Goal: Task Accomplishment & Management: Complete application form

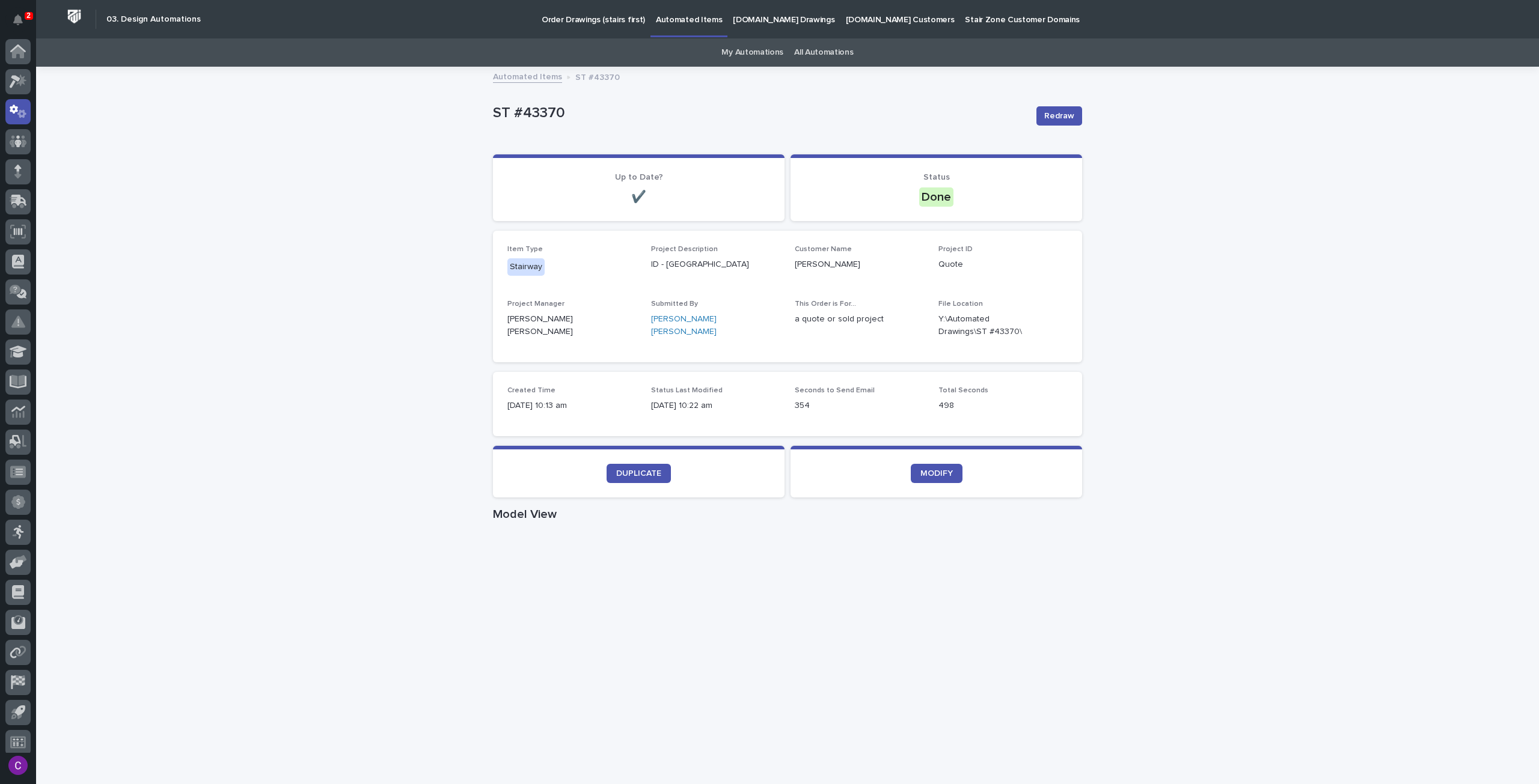
scroll to position [7, 0]
click at [734, 17] on p "[DOMAIN_NAME] Drawings" at bounding box center [784, 12] width 102 height 25
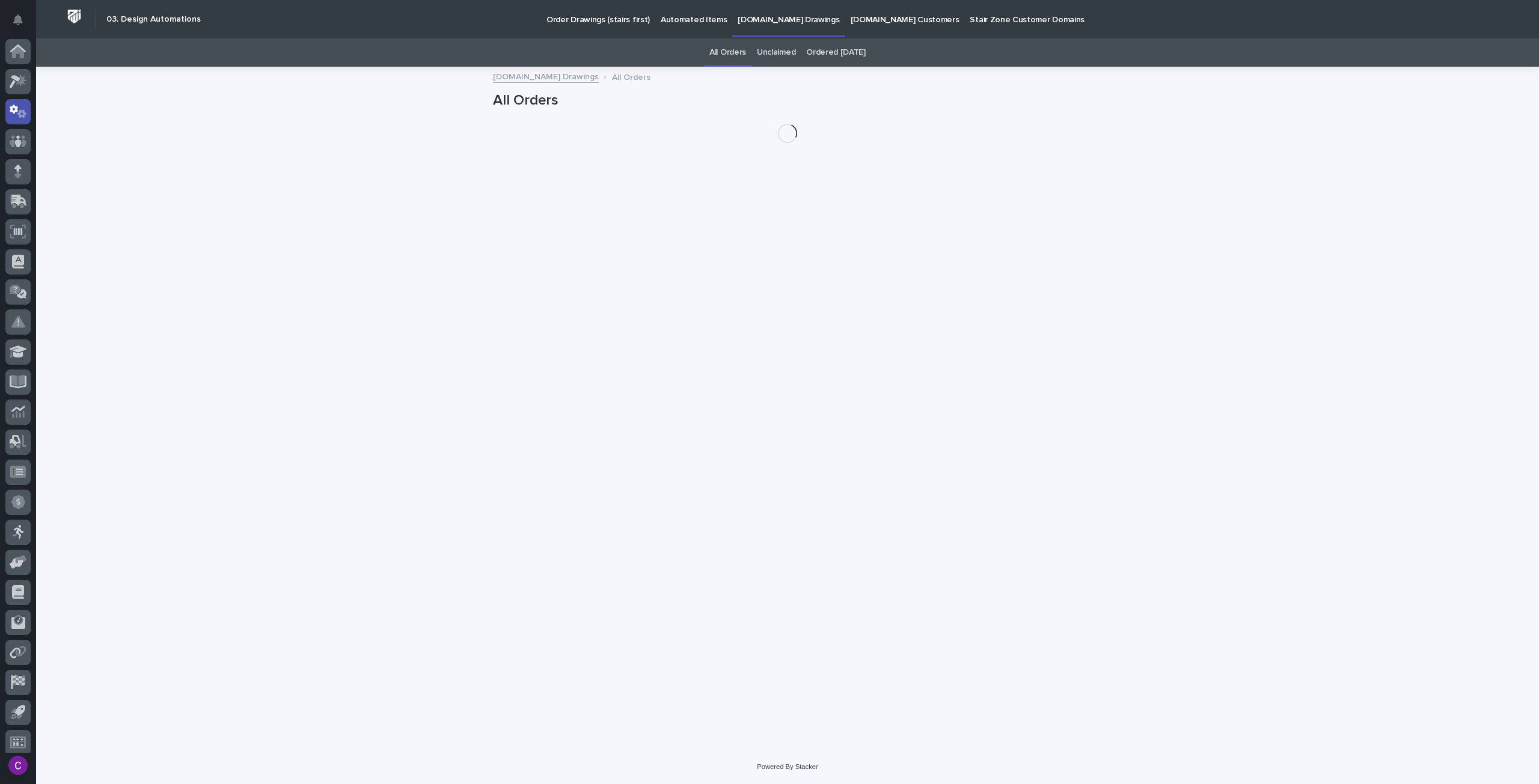
scroll to position [7, 0]
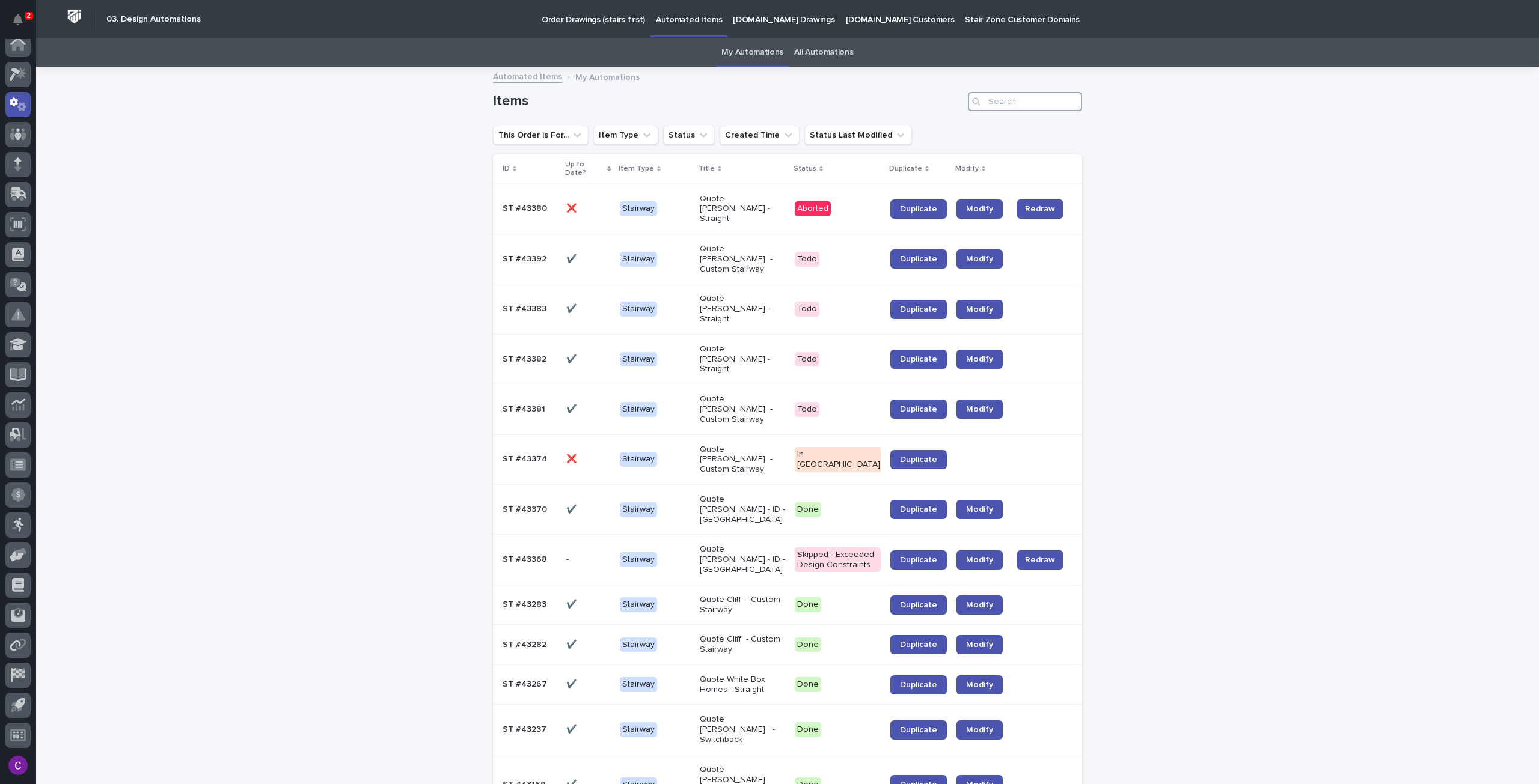
click at [996, 100] on input "Search" at bounding box center [1025, 101] width 114 height 19
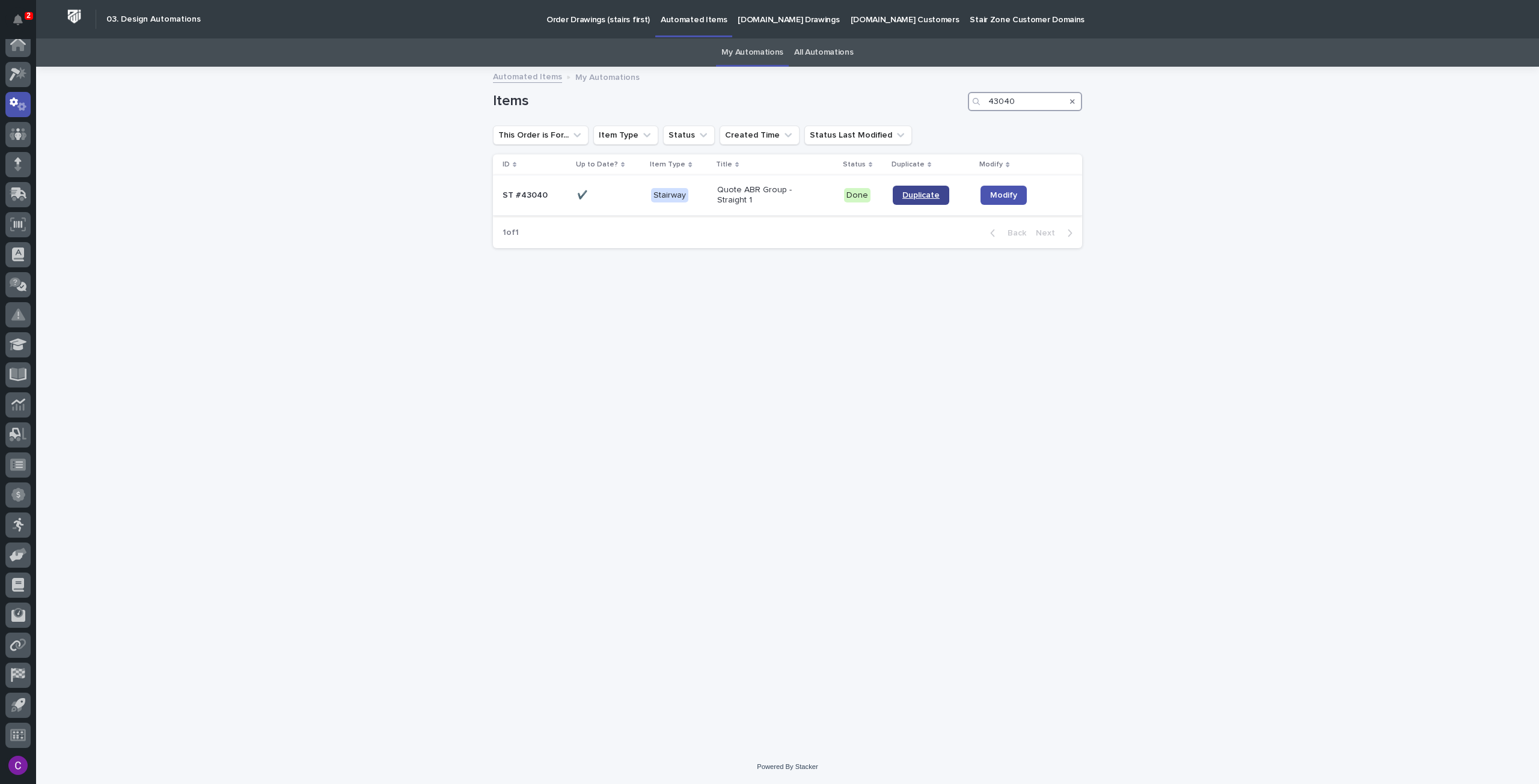
type input "43040"
click at [932, 191] on span "Duplicate" at bounding box center [920, 195] width 37 height 8
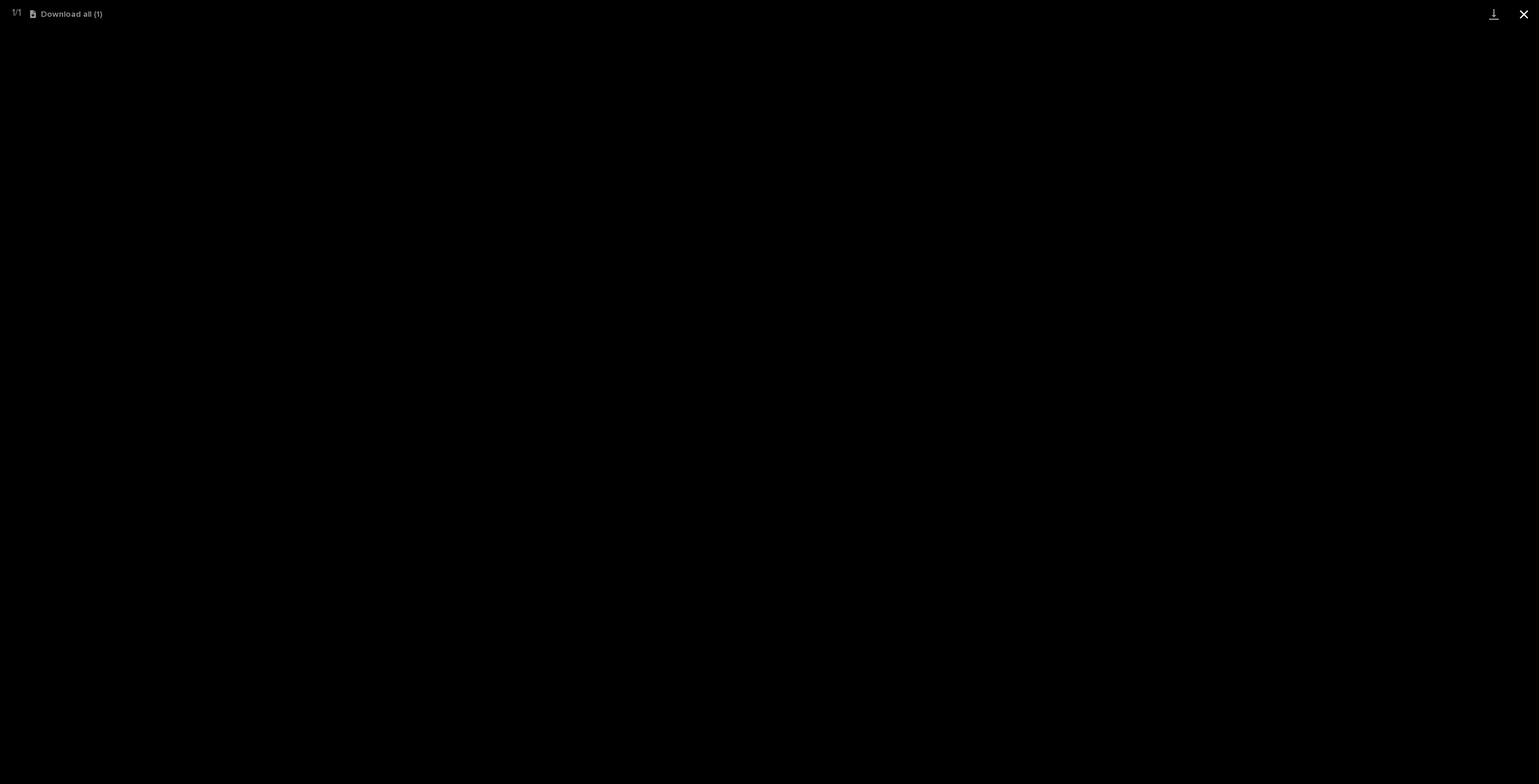
click at [1531, 10] on button "Close gallery" at bounding box center [1524, 14] width 30 height 28
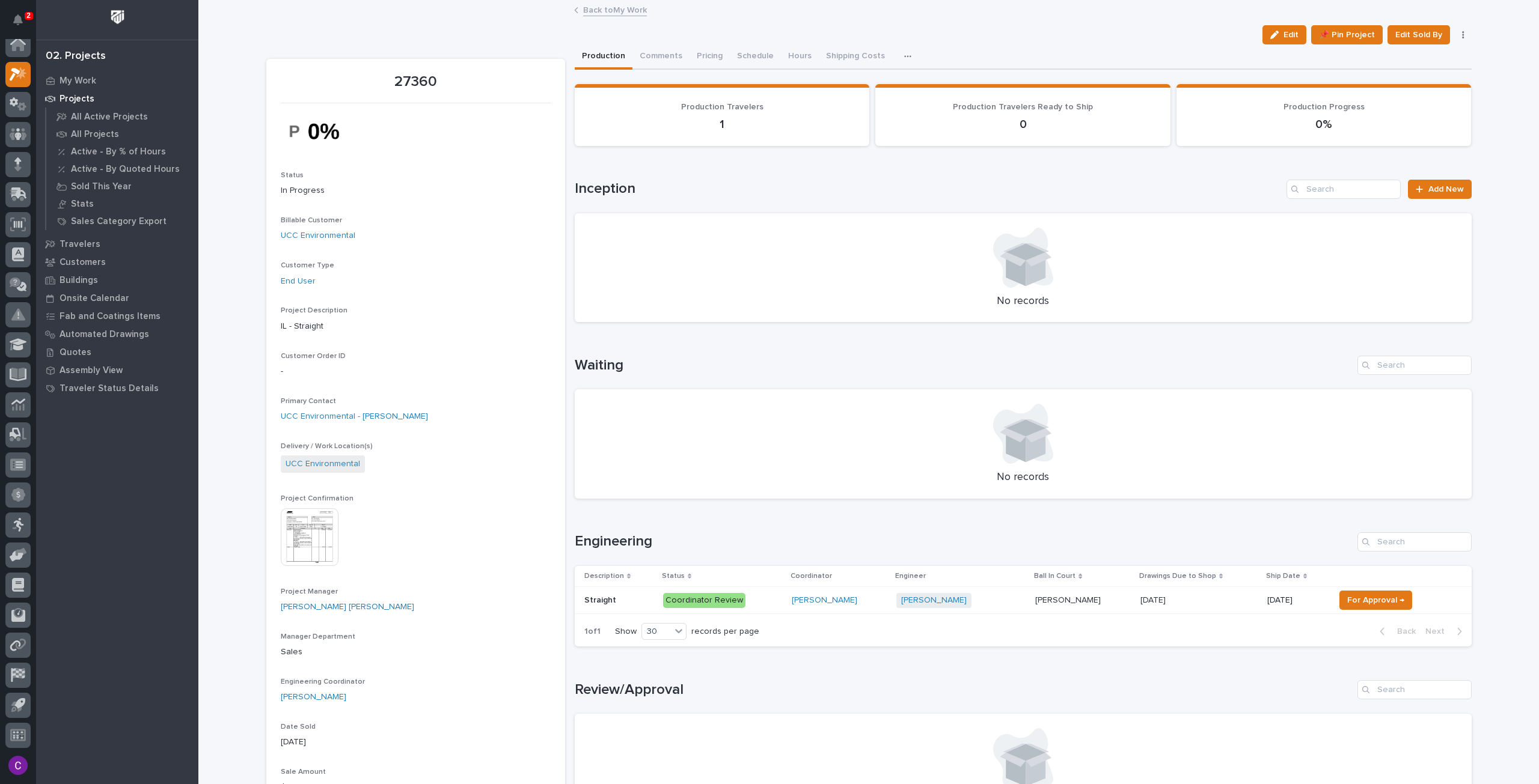
click at [606, 11] on link "Back to My Work" at bounding box center [615, 9] width 64 height 14
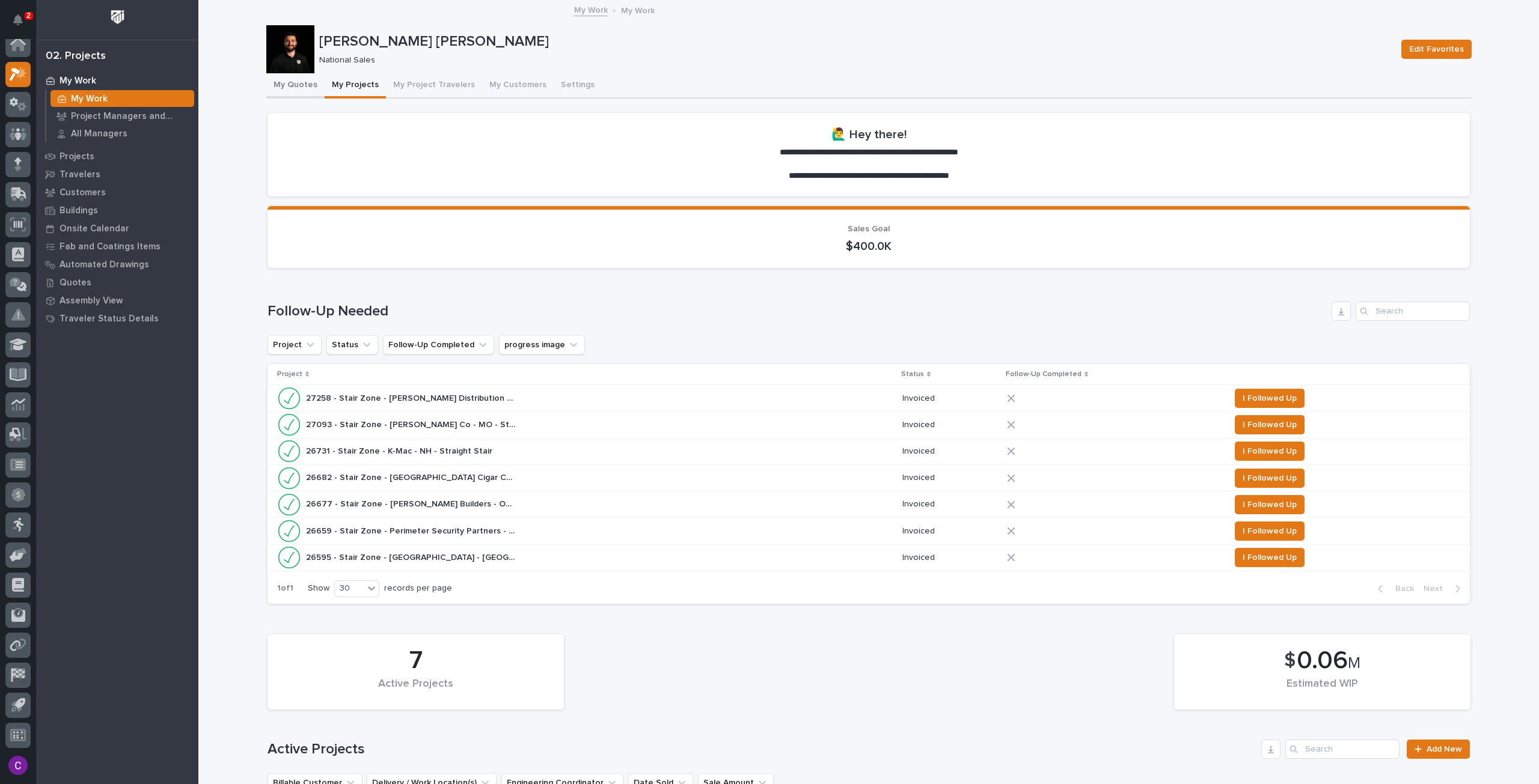
click at [284, 85] on button "My Quotes" at bounding box center [295, 86] width 58 height 25
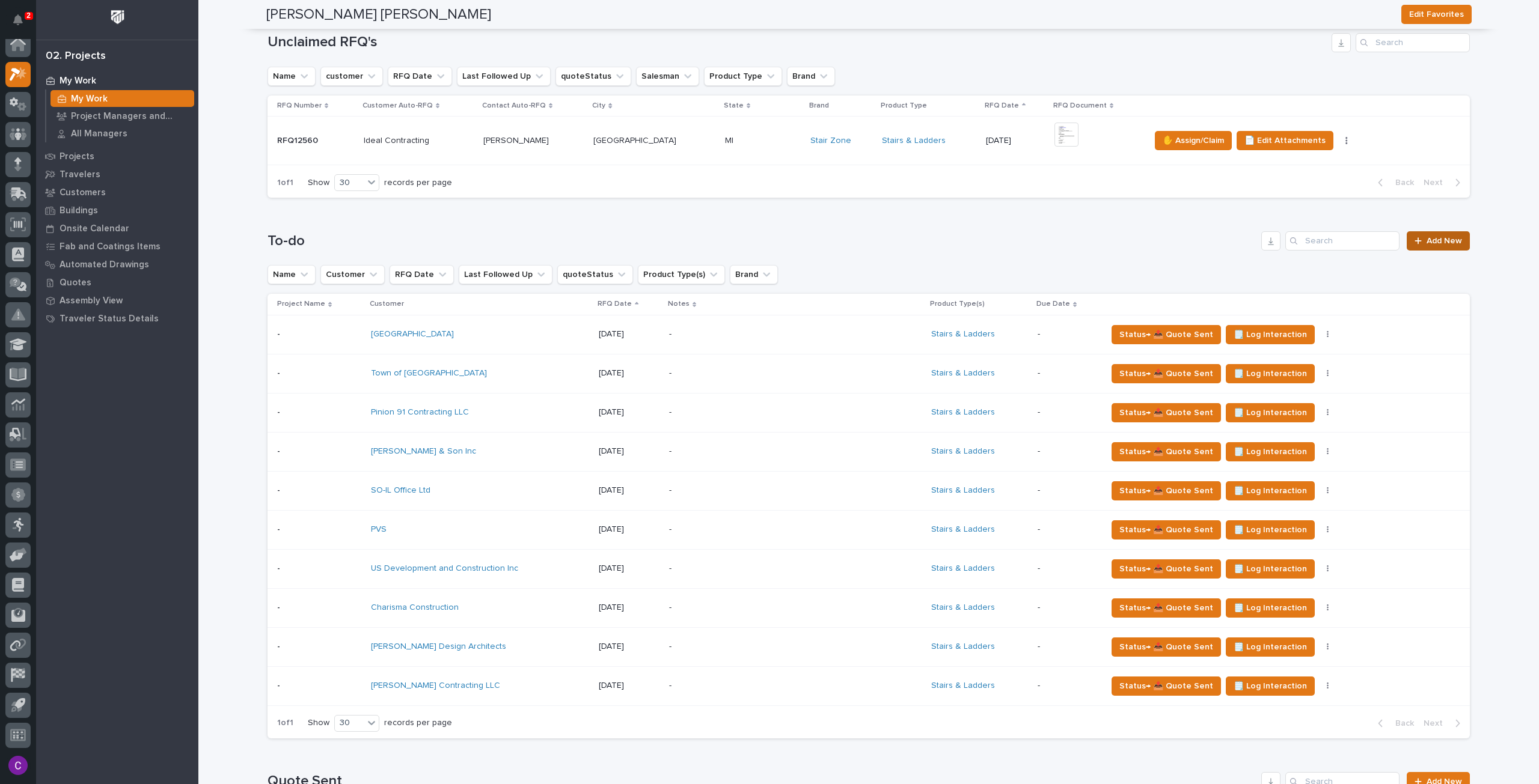
scroll to position [601, 0]
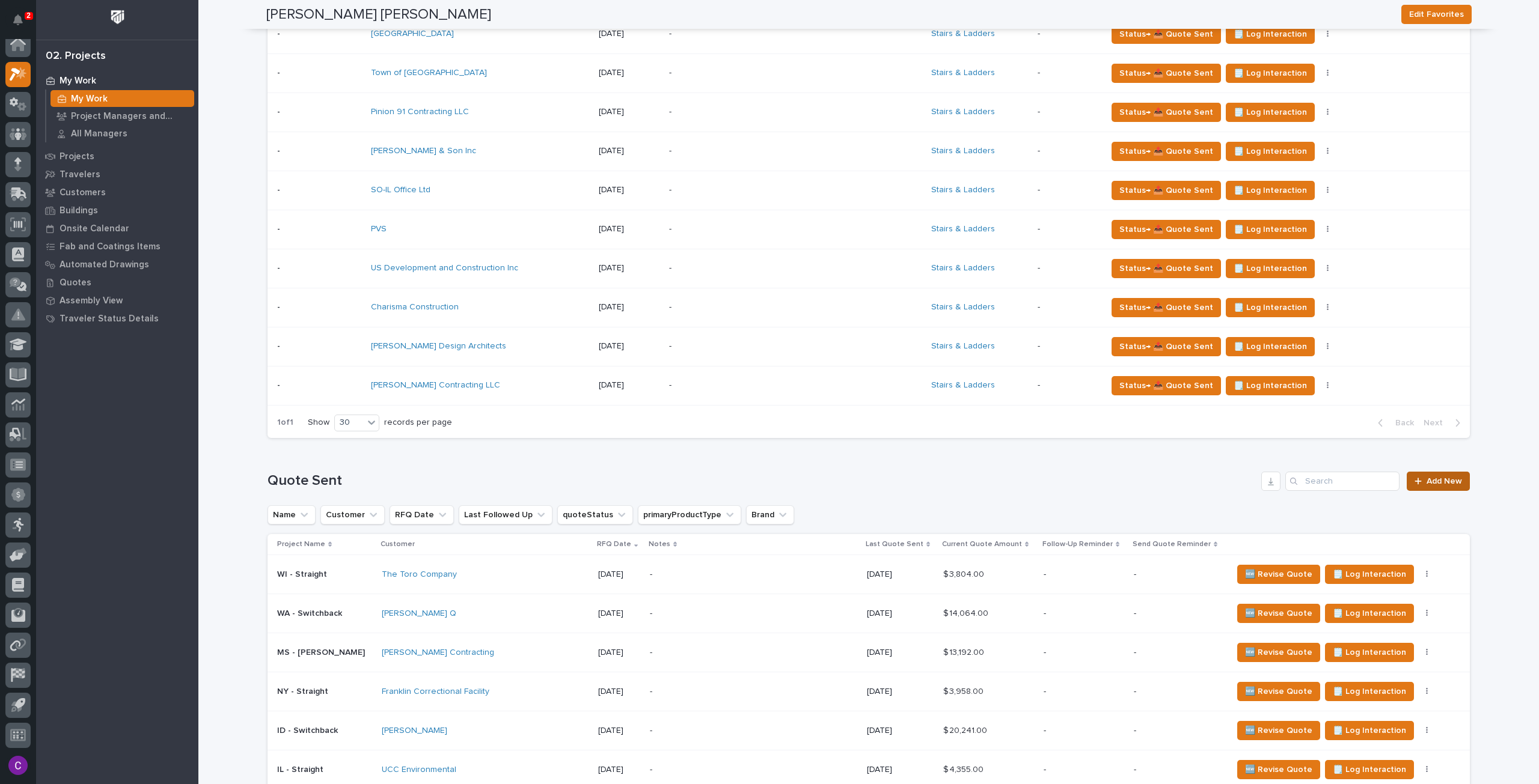
click at [1430, 479] on span "Add New" at bounding box center [1444, 481] width 36 height 8
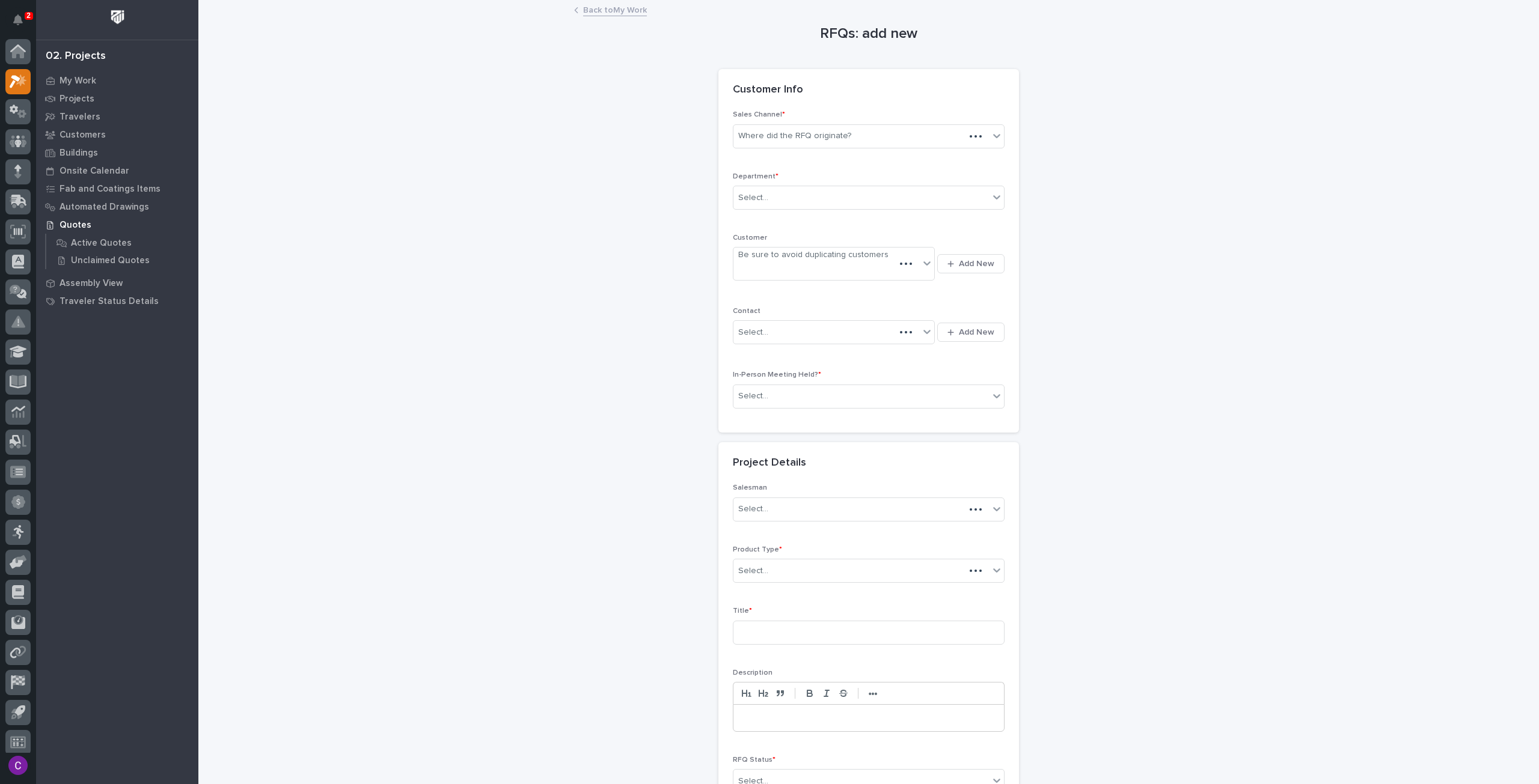
scroll to position [7, 0]
click at [897, 151] on div "Sales Channel * Where did the RFQ originate?" at bounding box center [869, 134] width 272 height 47
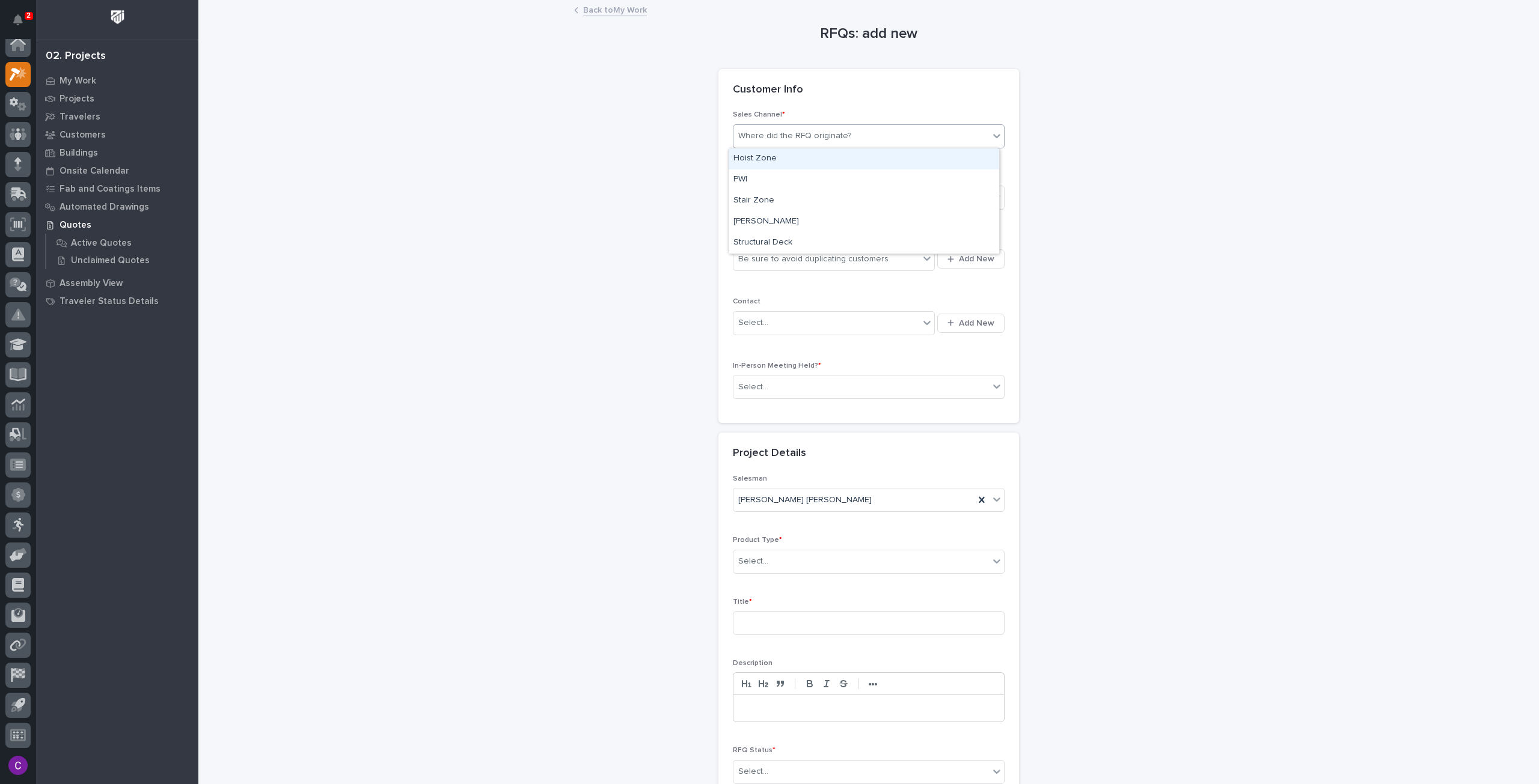
click at [885, 134] on div "Where did the RFQ originate?" at bounding box center [861, 136] width 255 height 20
click at [831, 203] on div "Stair Zone" at bounding box center [863, 201] width 270 height 21
click at [828, 194] on div "Select..." at bounding box center [861, 198] width 255 height 20
click at [827, 217] on div "National Sales" at bounding box center [863, 219] width 270 height 21
click at [968, 256] on span "Add New" at bounding box center [976, 259] width 36 height 11
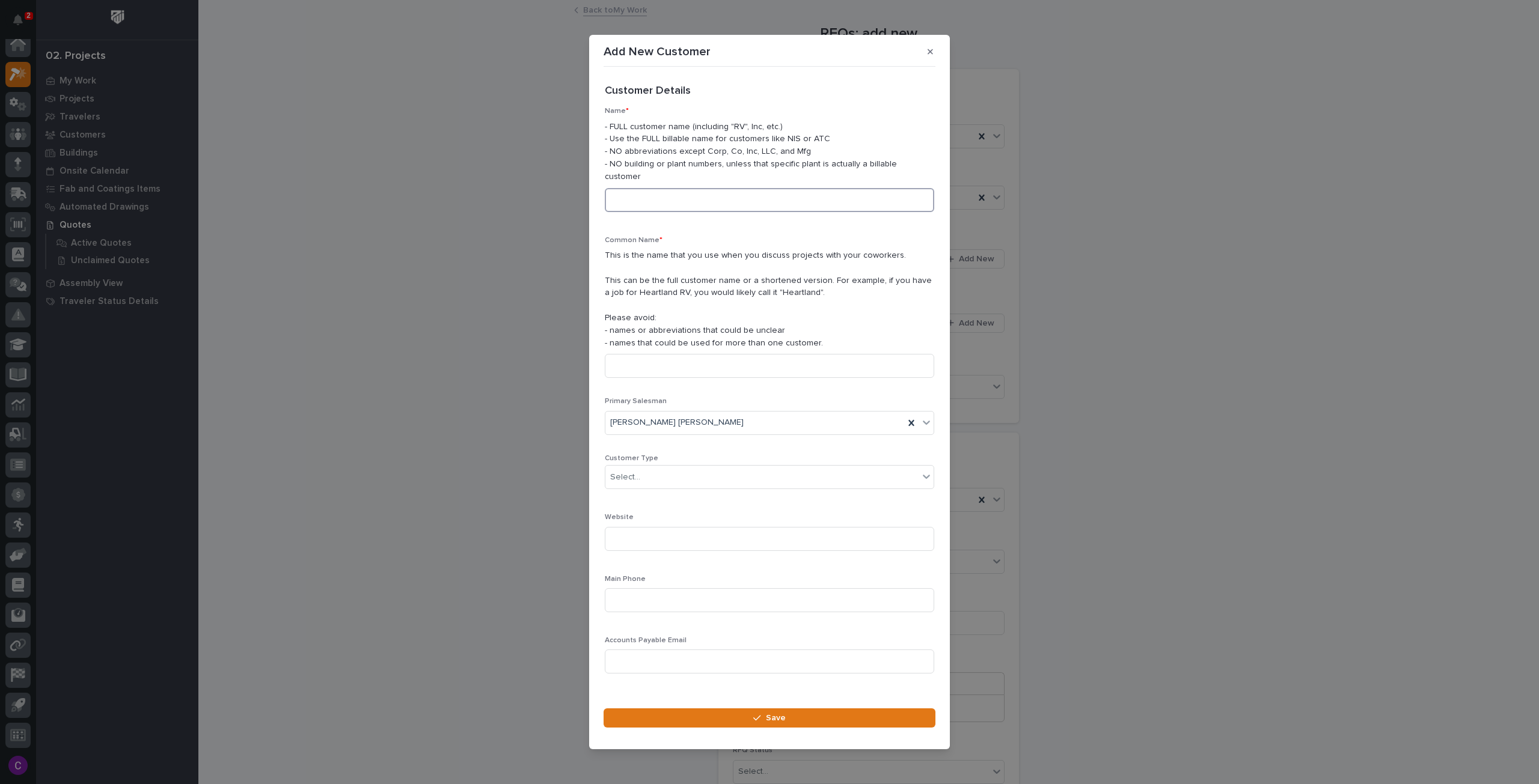
click at [757, 189] on input at bounding box center [769, 200] width 330 height 24
type input "c"
type input "[PERSON_NAME]"
type input "**"
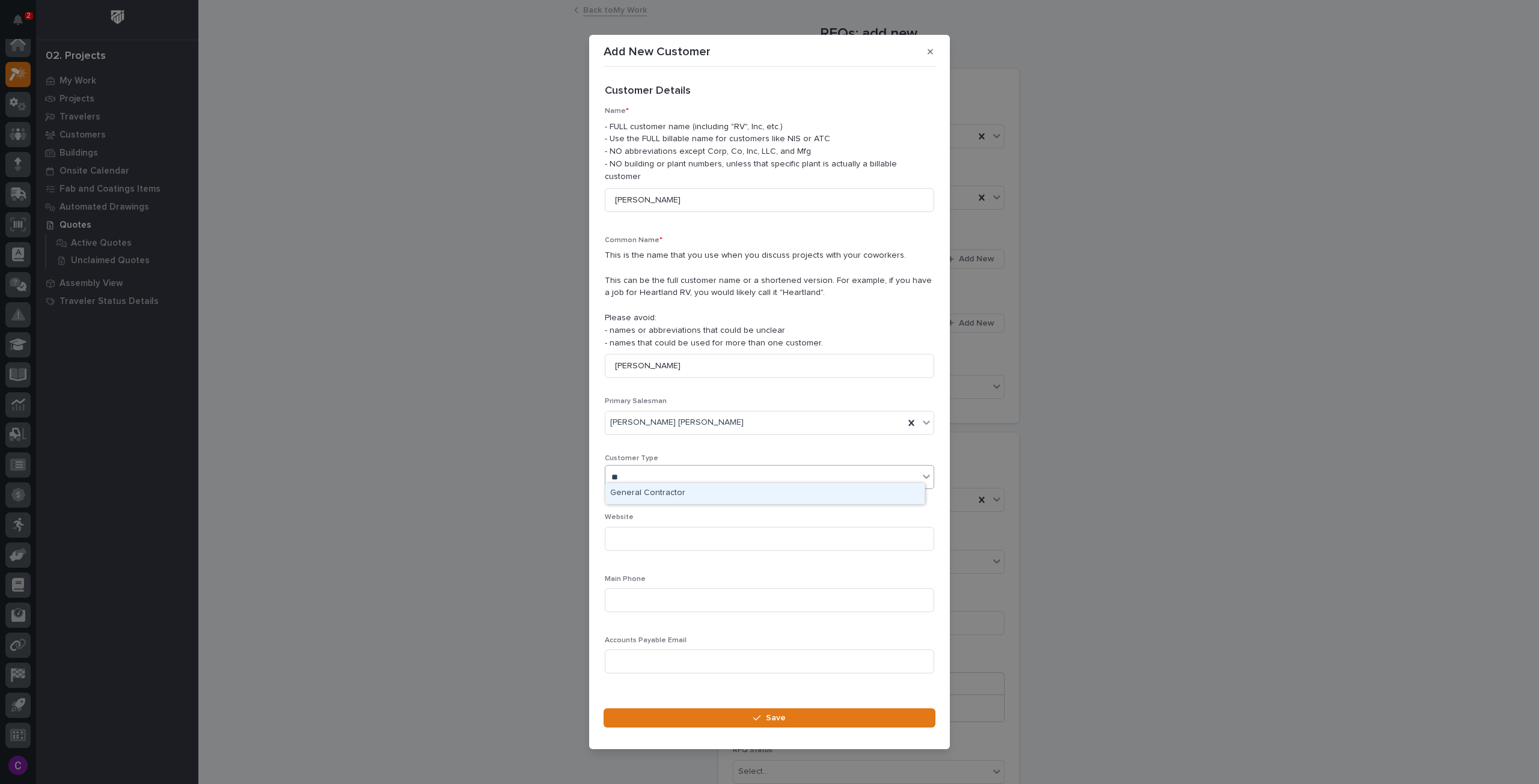
drag, startPoint x: 812, startPoint y: 500, endPoint x: 800, endPoint y: 492, distance: 14.4
click at [806, 492] on div "General Contractor" at bounding box center [765, 493] width 319 height 21
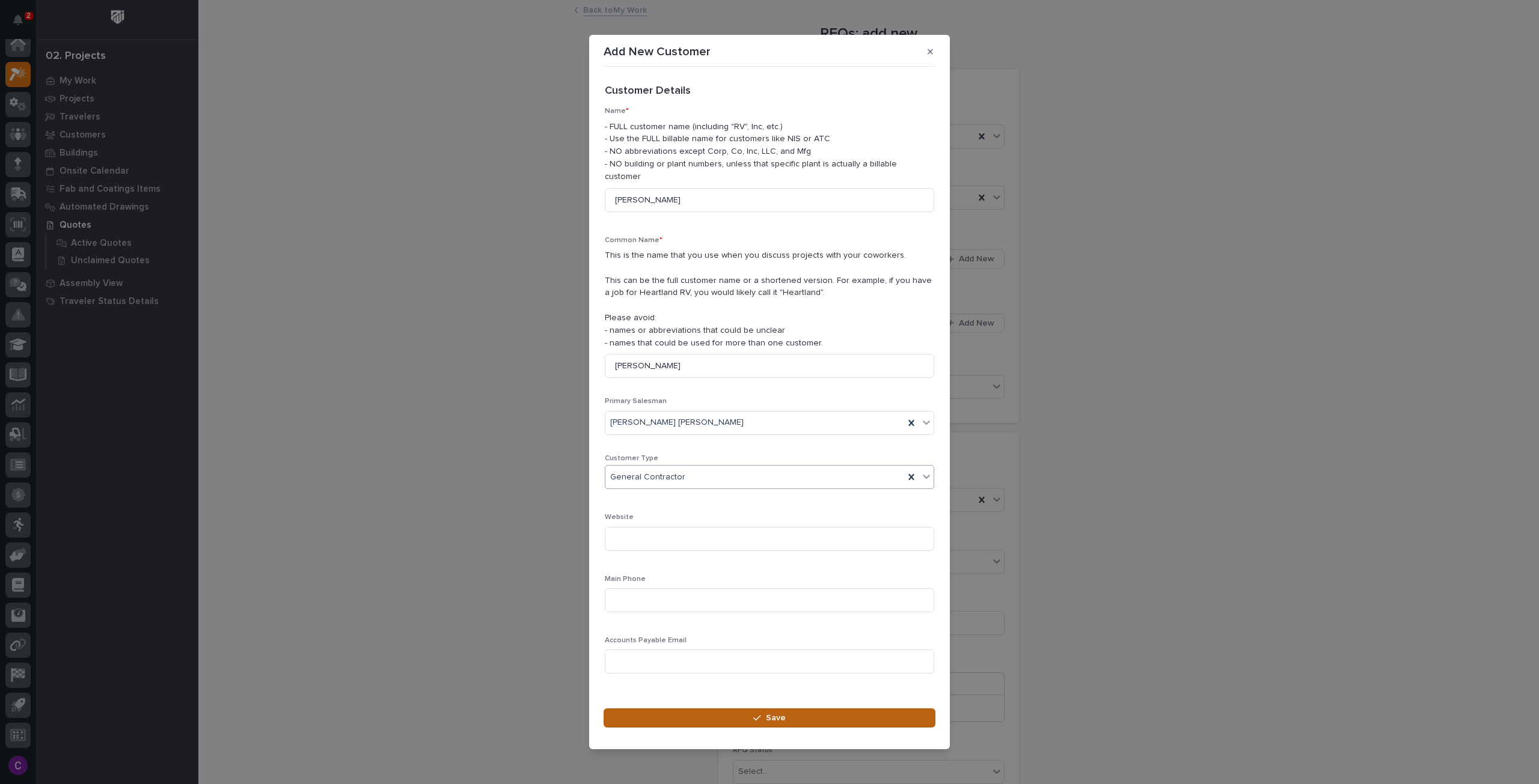
click at [796, 713] on button "Save" at bounding box center [769, 717] width 332 height 19
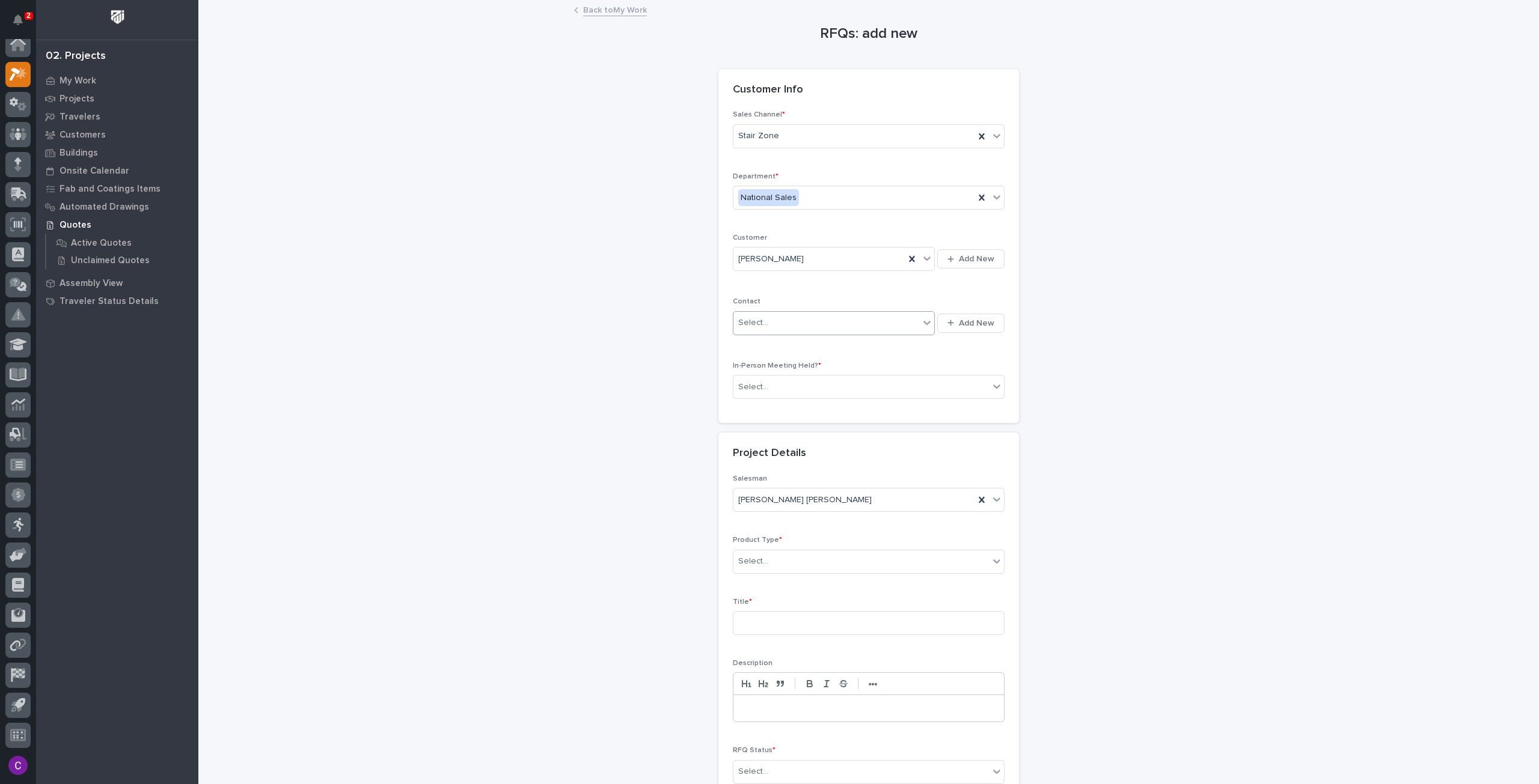
click at [926, 319] on icon at bounding box center [927, 323] width 12 height 12
click at [950, 325] on icon "button" at bounding box center [951, 323] width 7 height 8
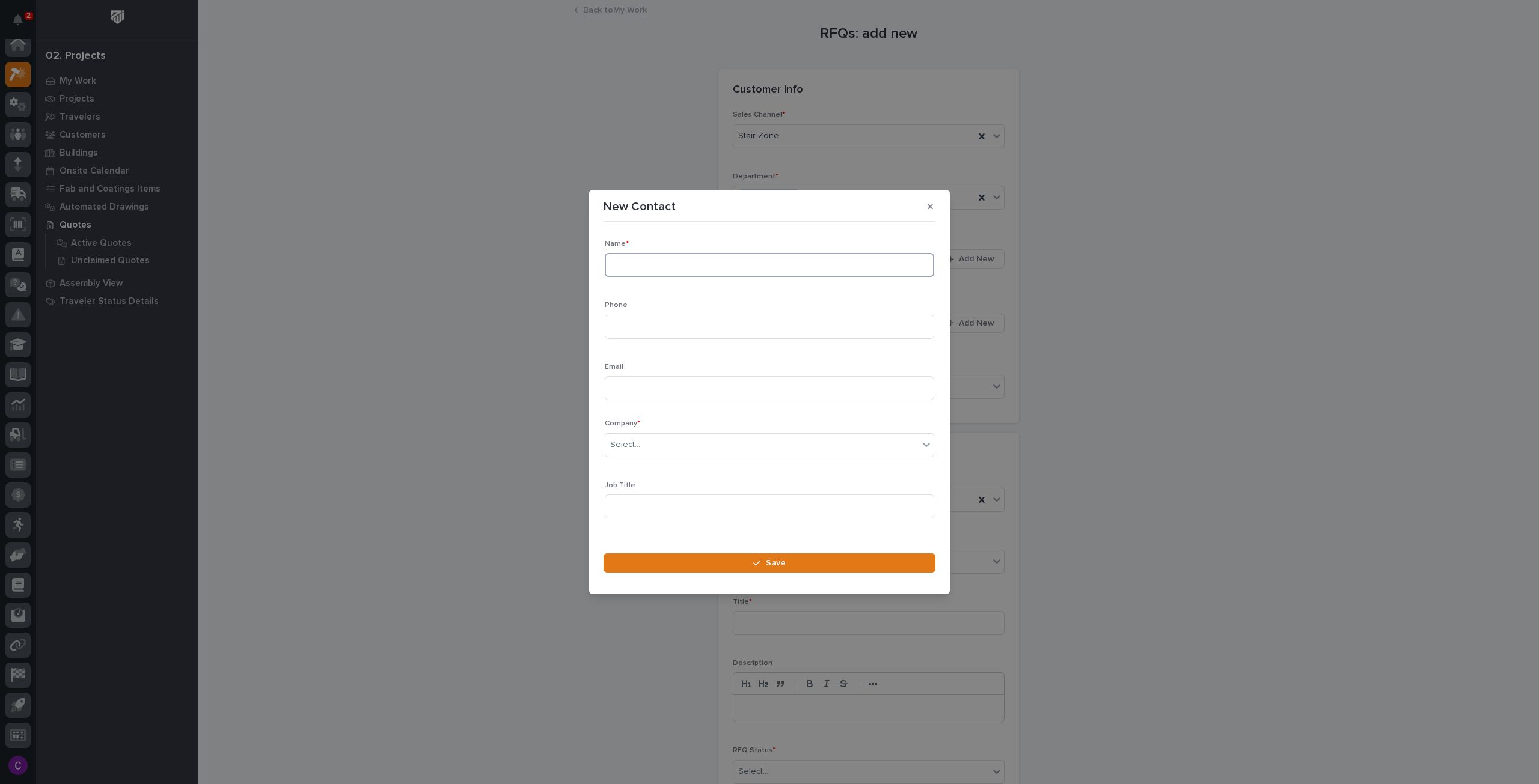
click at [730, 265] on input at bounding box center [769, 265] width 330 height 24
click at [678, 258] on input at bounding box center [769, 265] width 330 height 24
paste input "[PERSON_NAME]"
type input "[PERSON_NAME]"
click at [642, 324] on input at bounding box center [769, 327] width 330 height 24
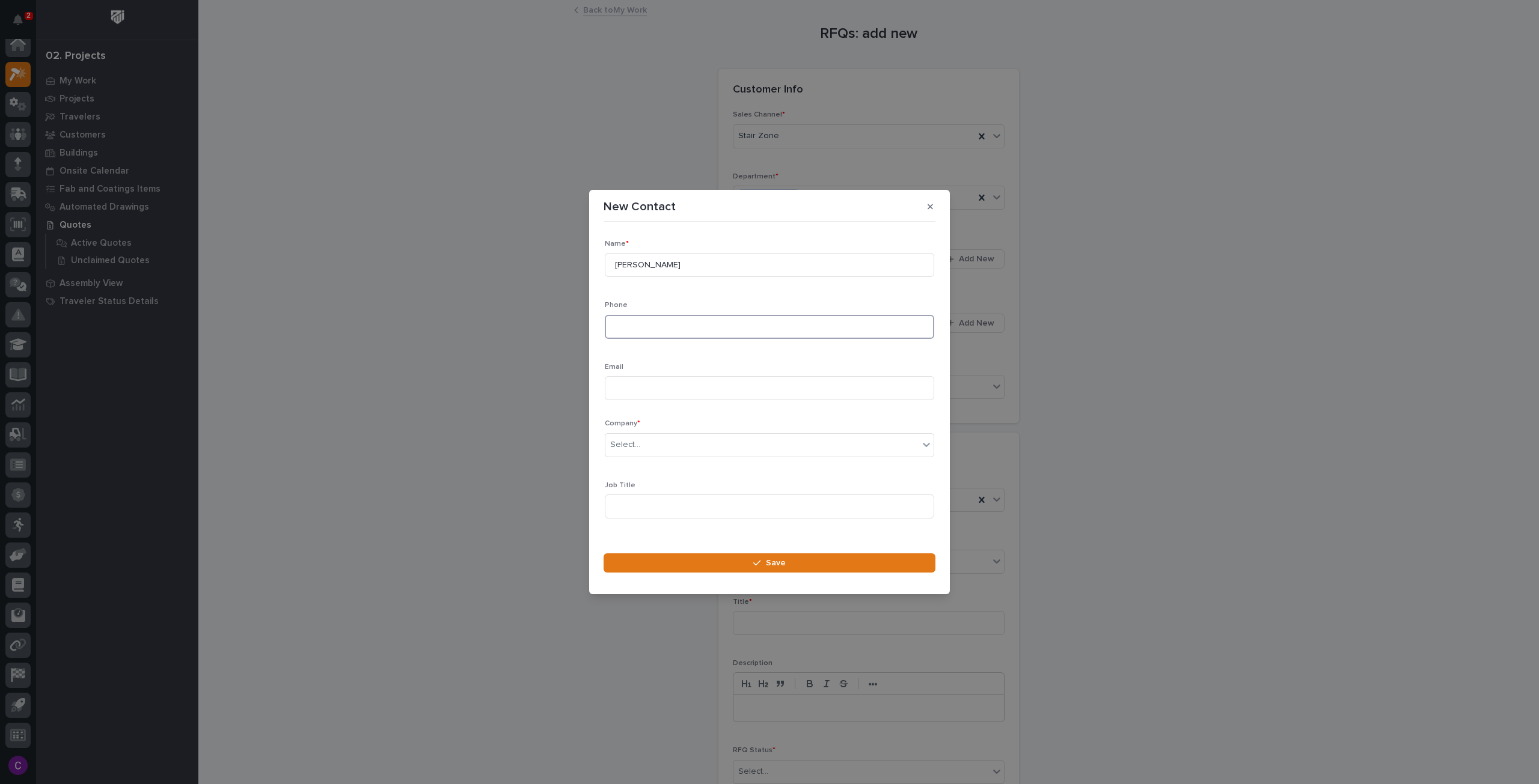
paste input "208.577.5664"
click at [647, 325] on input "208.577.5664" at bounding box center [769, 327] width 330 height 24
type input "[PHONE_NUMBER]"
click at [717, 388] on input at bounding box center [769, 389] width 330 height 24
paste input "[EMAIL_ADDRESS][DOMAIN_NAME]"
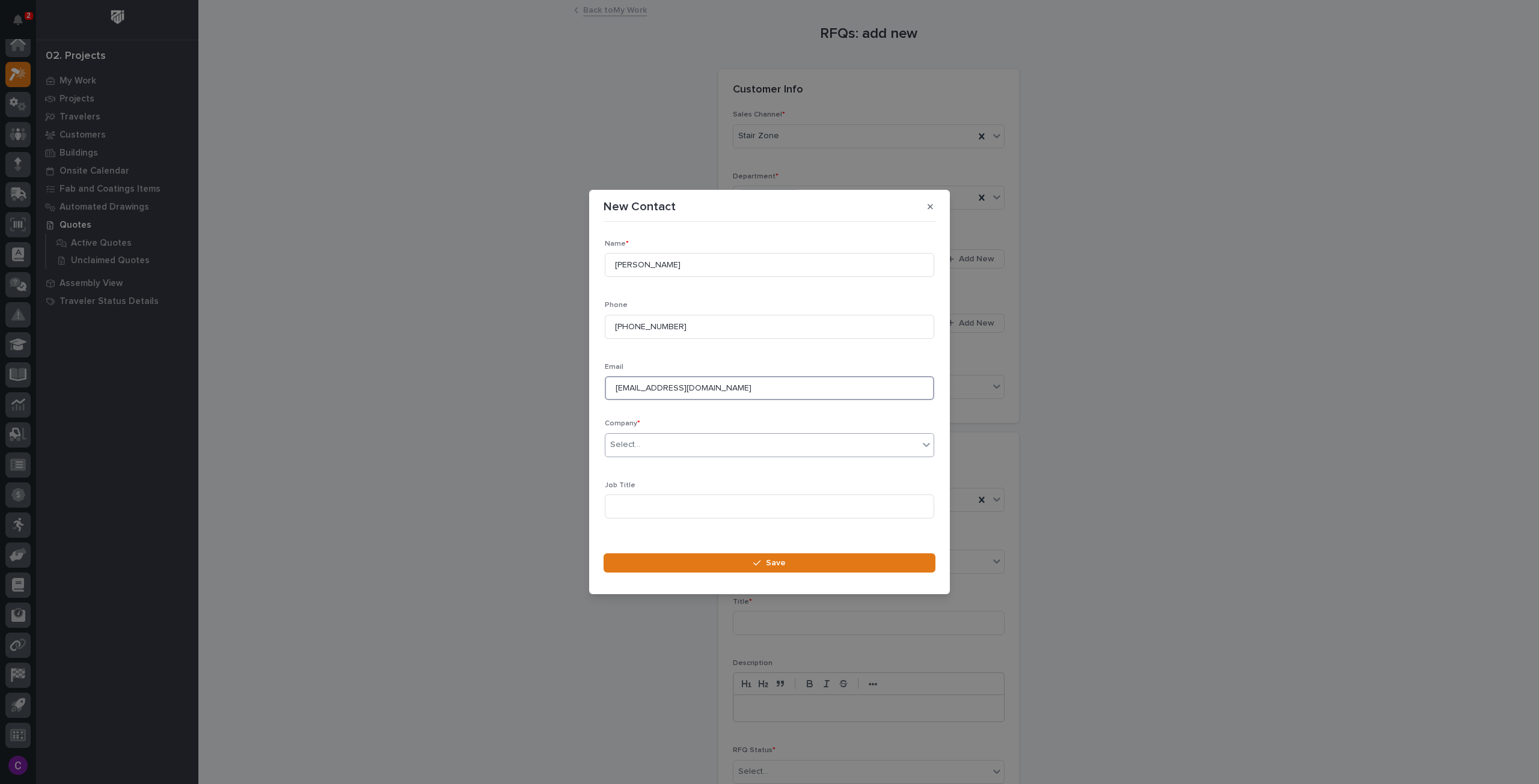
type input "[EMAIL_ADDRESS][DOMAIN_NAME]"
click at [699, 449] on div "Select..." at bounding box center [762, 445] width 313 height 20
type input "*****"
click at [674, 473] on div "[PERSON_NAME]" at bounding box center [765, 468] width 319 height 21
click at [688, 506] on input at bounding box center [769, 507] width 330 height 24
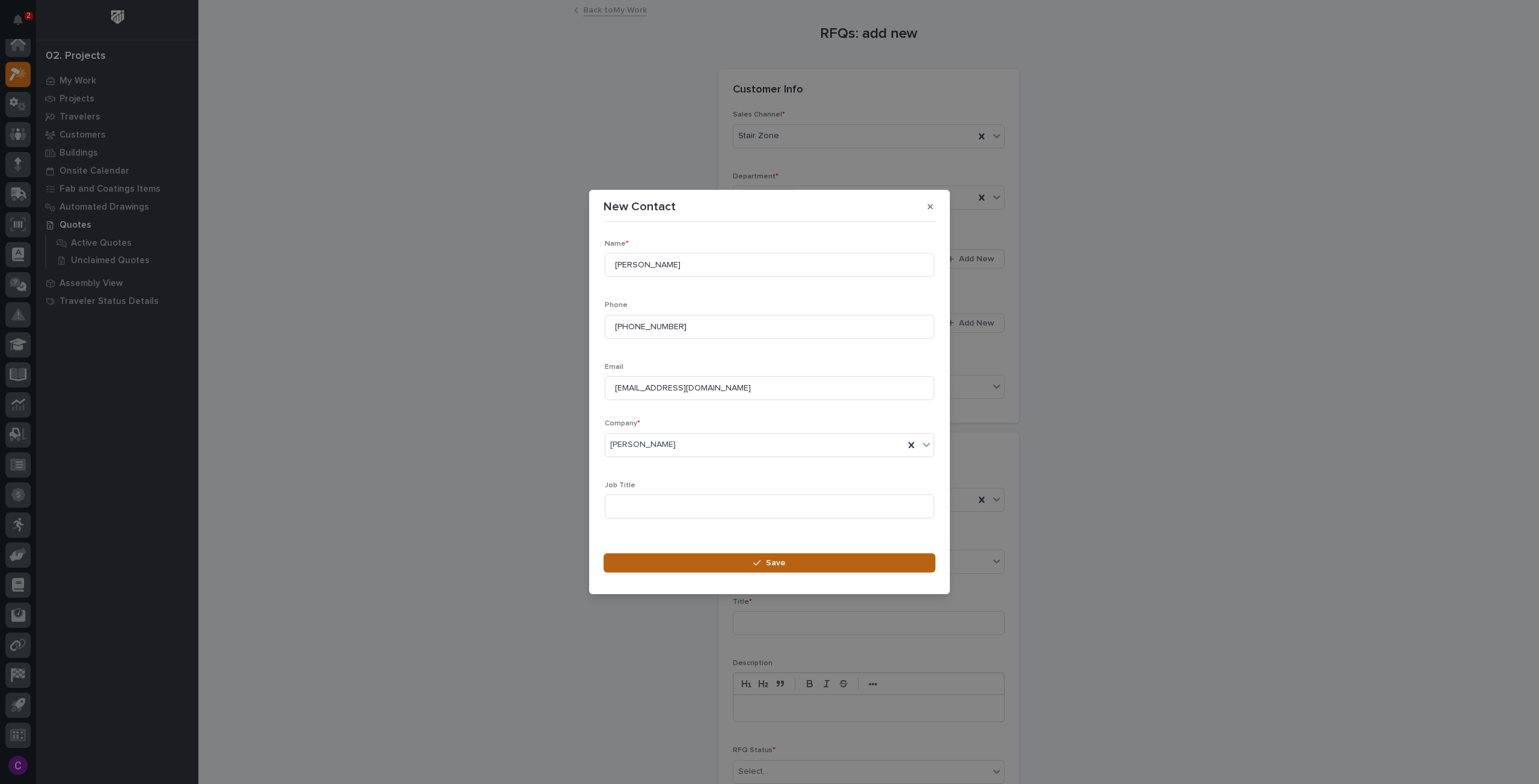
click at [705, 559] on button "Save" at bounding box center [769, 562] width 332 height 19
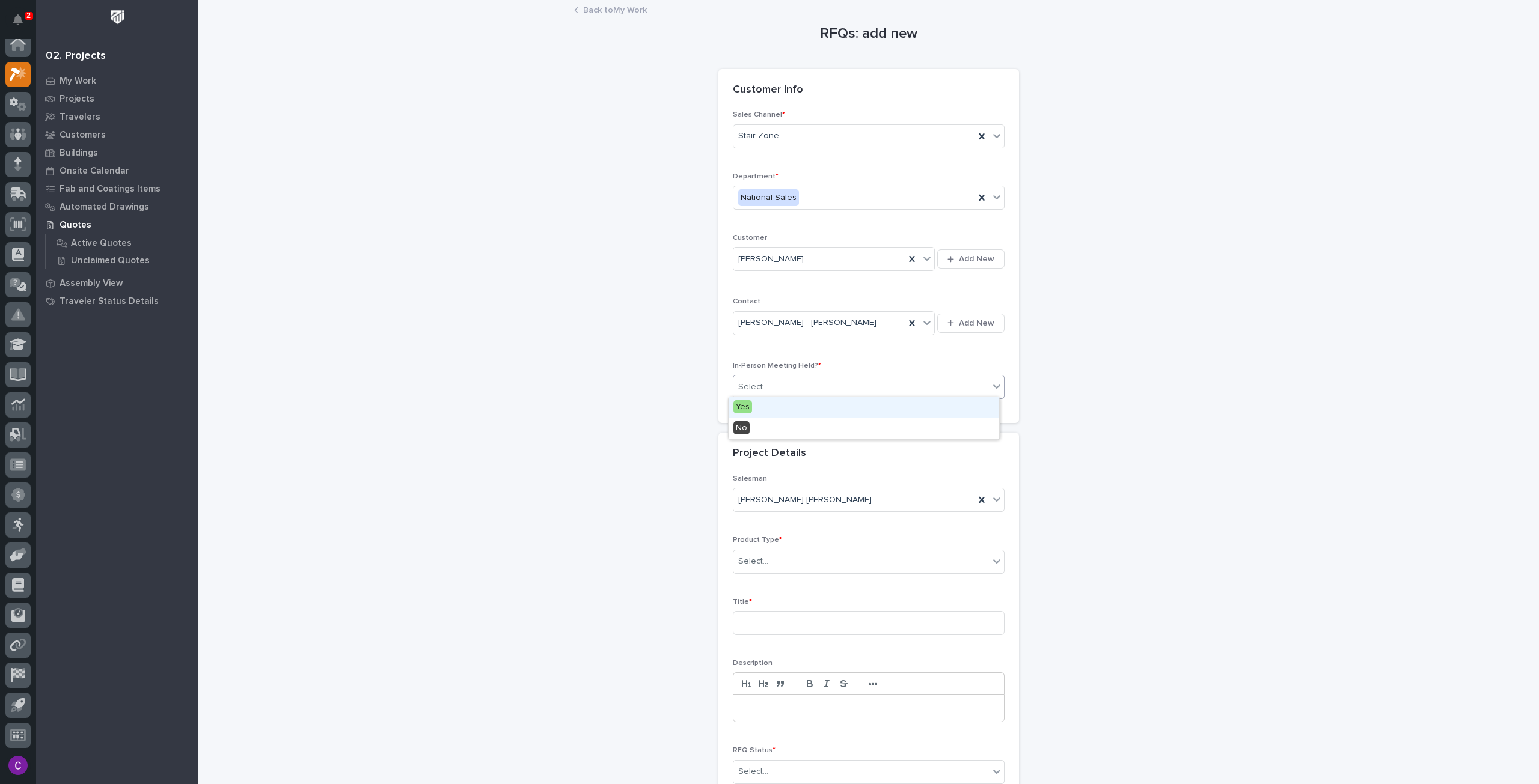
click at [885, 389] on div "Select..." at bounding box center [861, 387] width 255 height 20
click at [771, 436] on div "No" at bounding box center [863, 429] width 270 height 21
click at [777, 553] on div "Select..." at bounding box center [861, 562] width 255 height 20
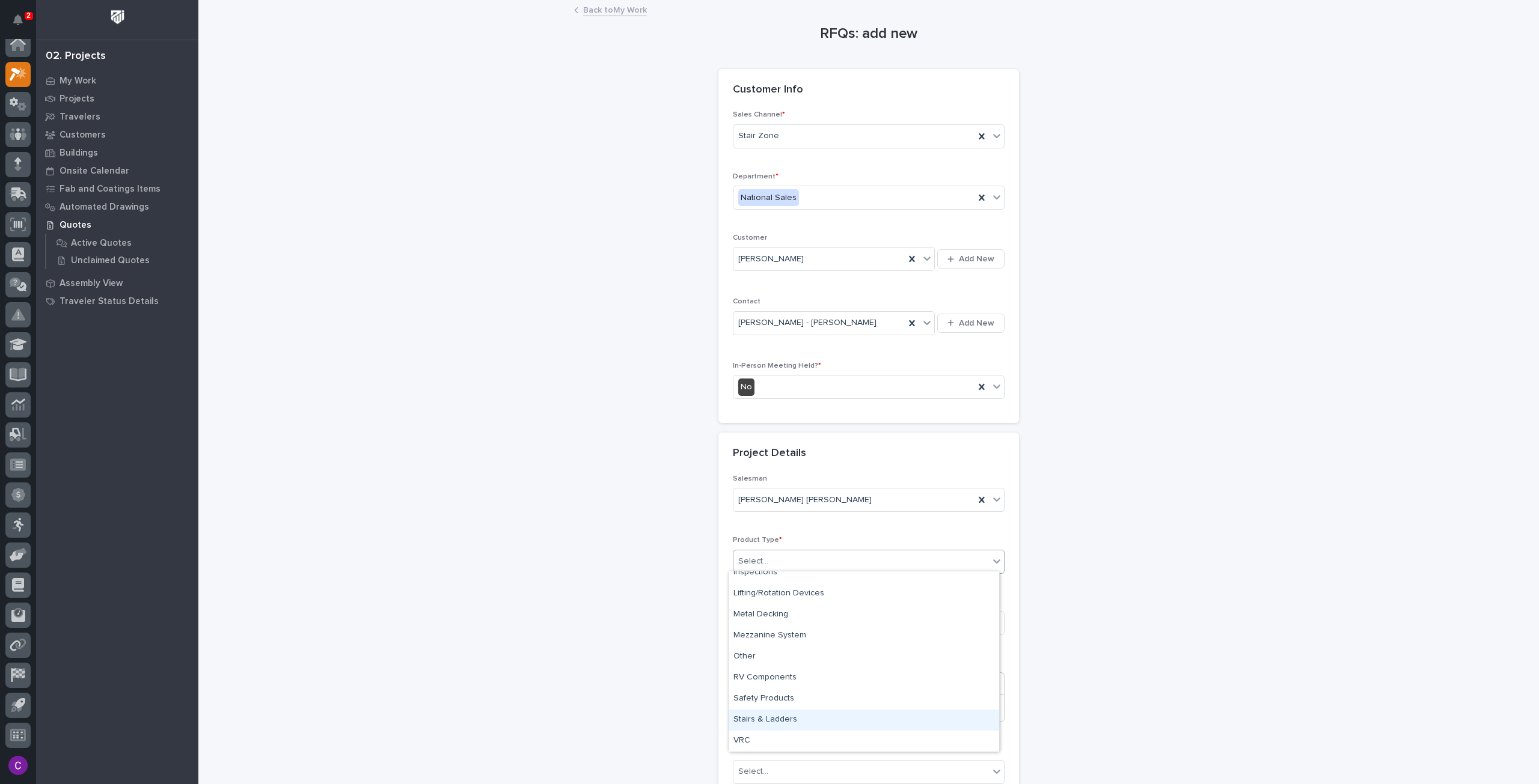
click at [803, 716] on div "Stairs & Ladders" at bounding box center [863, 720] width 270 height 21
click at [802, 622] on input at bounding box center [869, 623] width 272 height 24
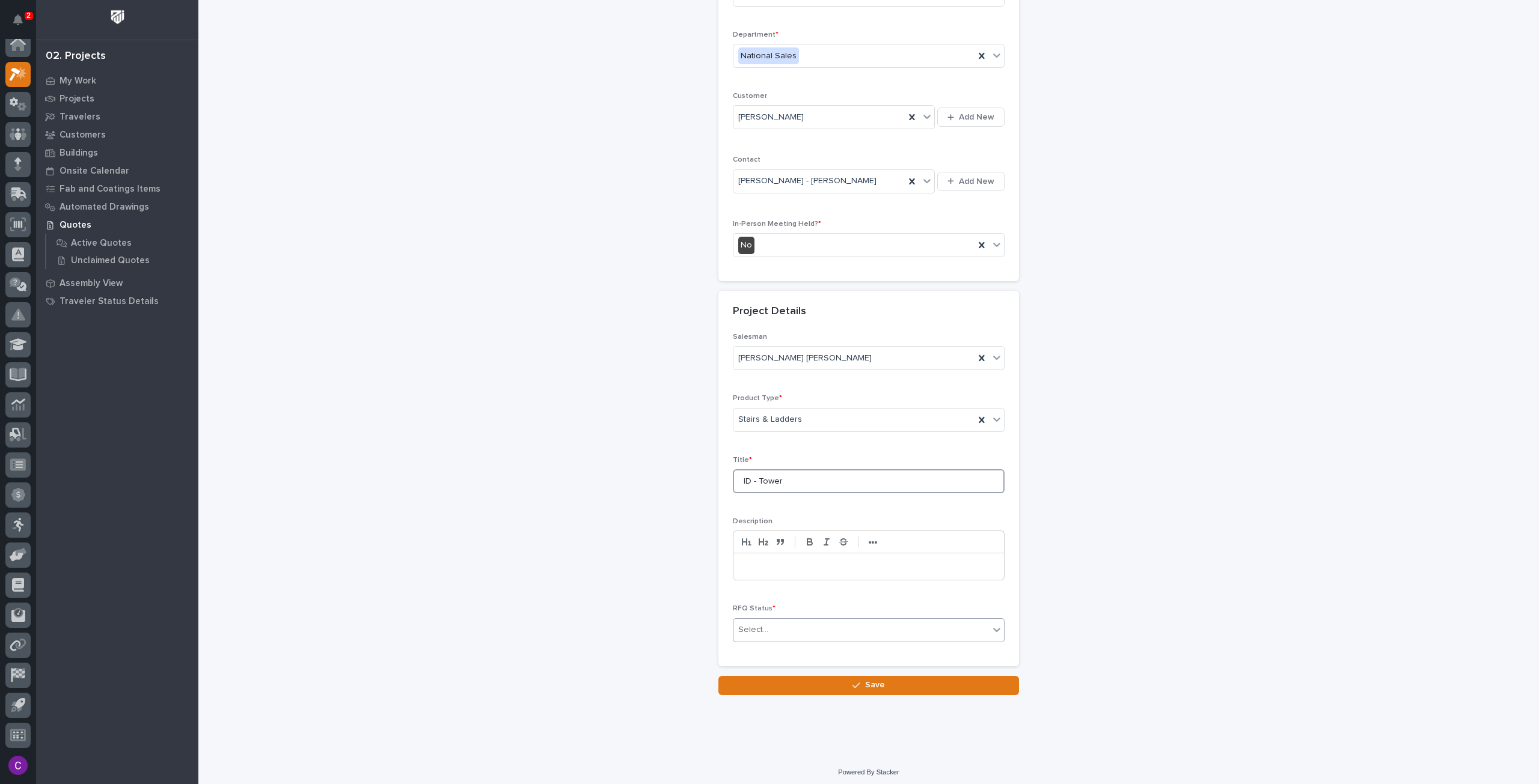
scroll to position [143, 0]
type input "ID - Tower"
click at [841, 623] on div "Select..." at bounding box center [861, 629] width 255 height 20
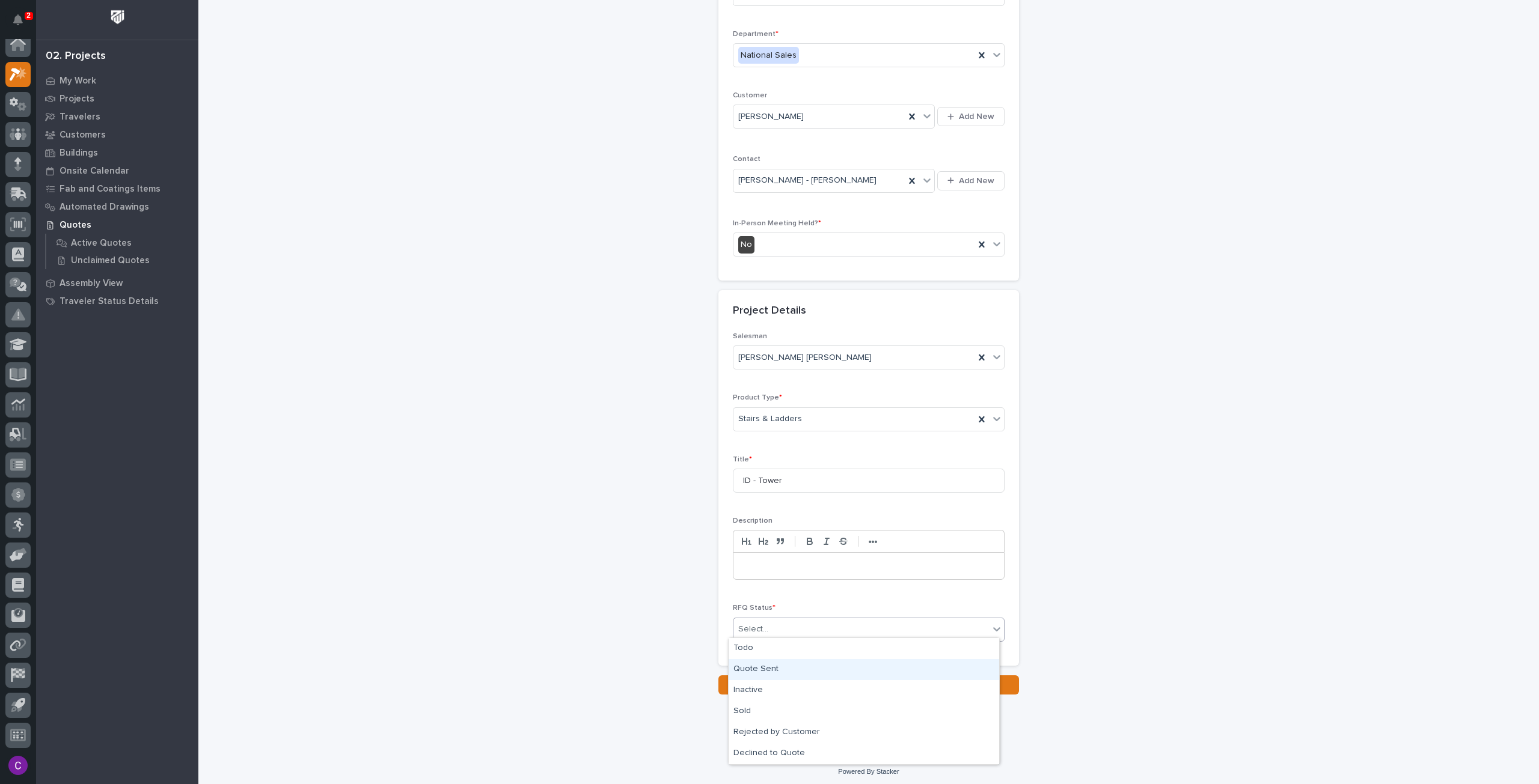
click at [809, 671] on div "Quote Sent" at bounding box center [863, 669] width 270 height 21
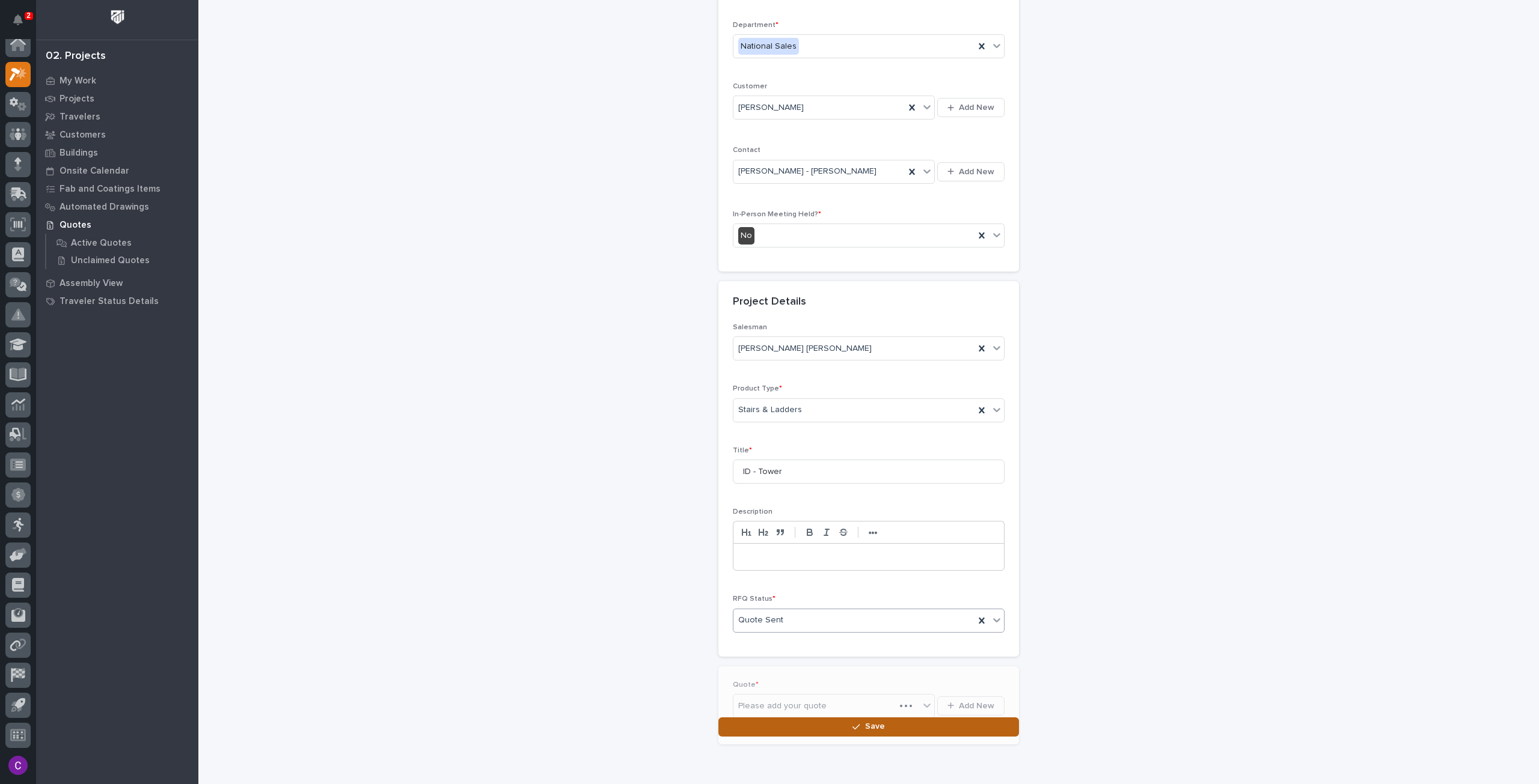
scroll to position [186, 0]
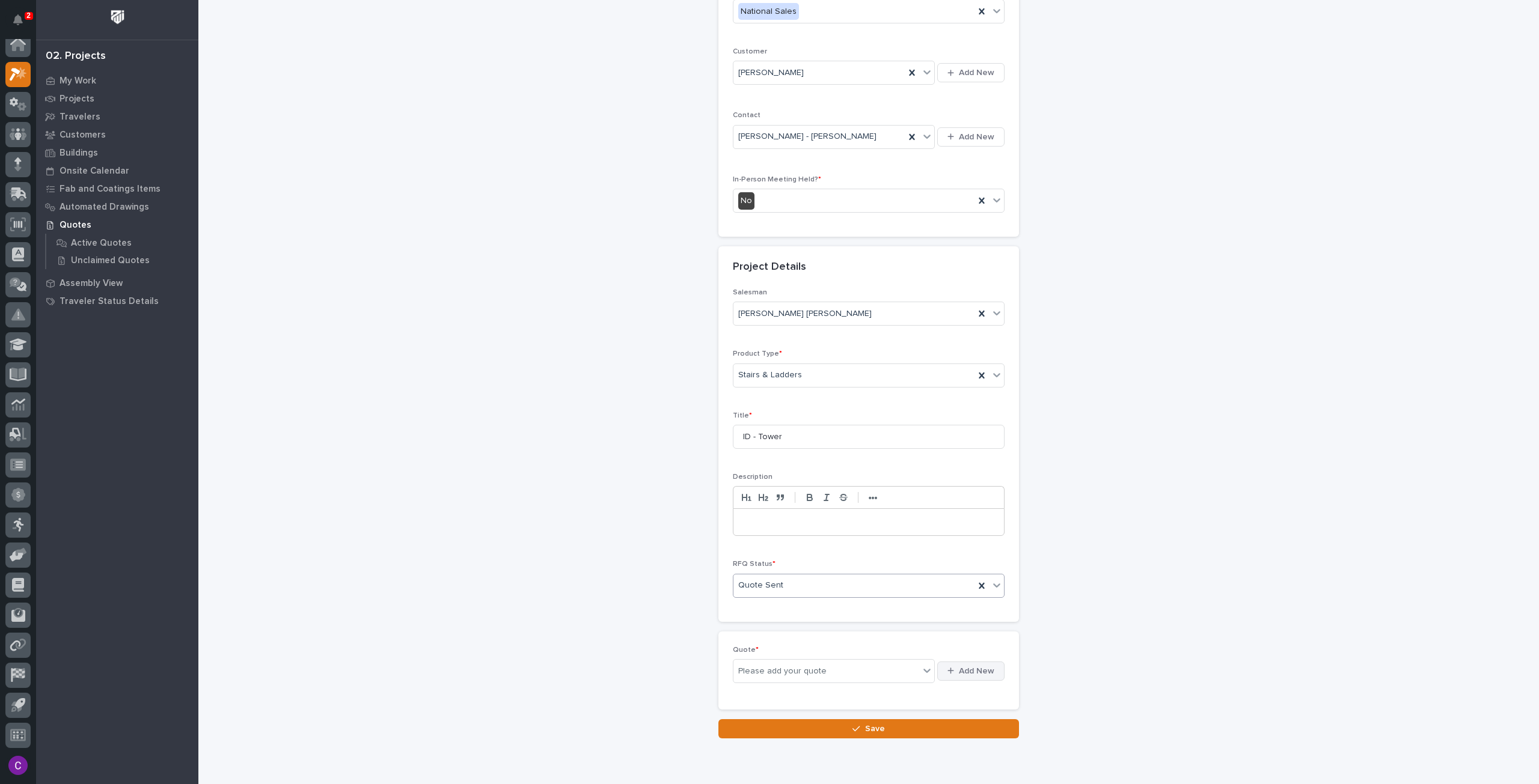
click at [983, 667] on span "Add New" at bounding box center [976, 671] width 36 height 11
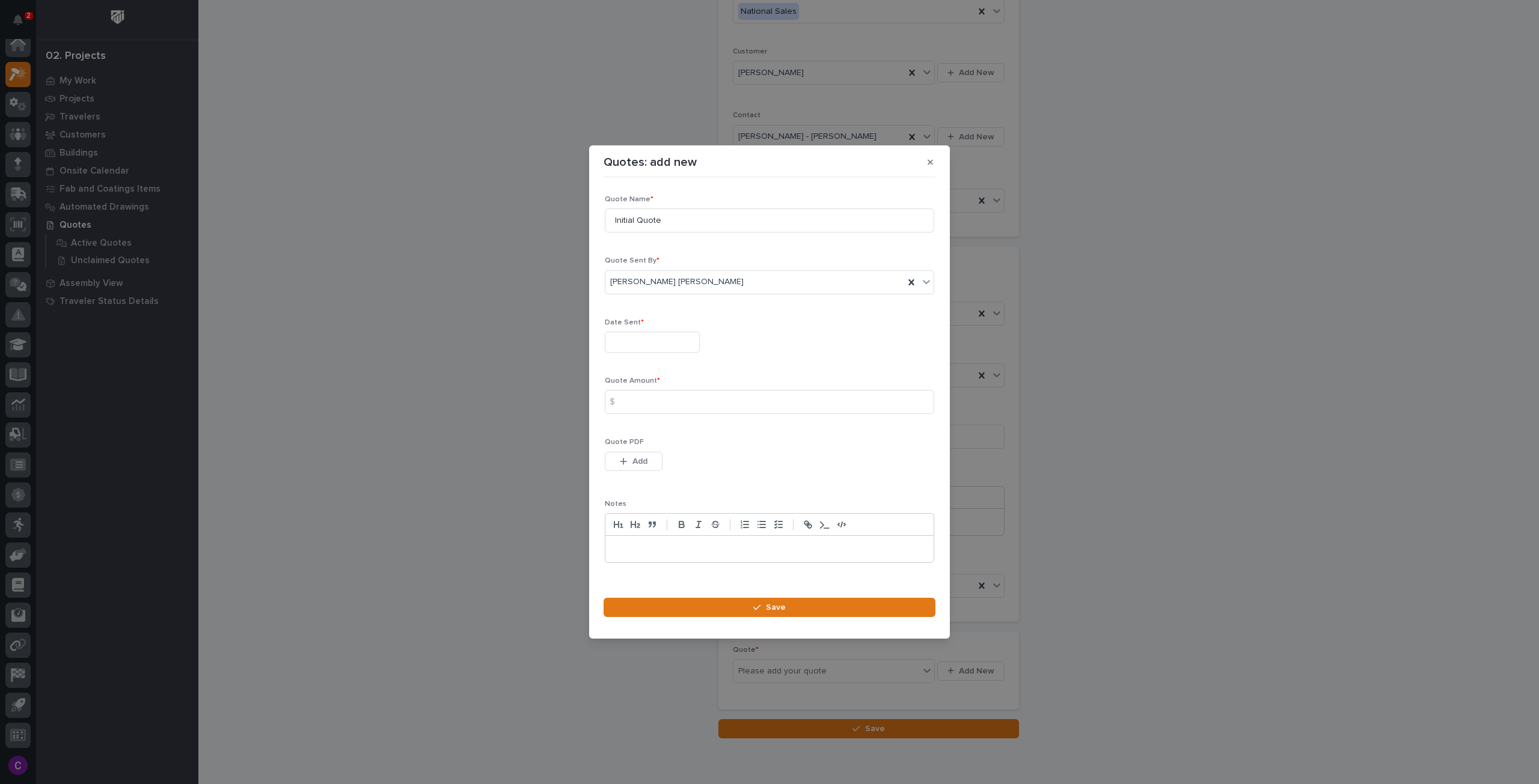
click at [659, 351] on input "text" at bounding box center [651, 342] width 95 height 21
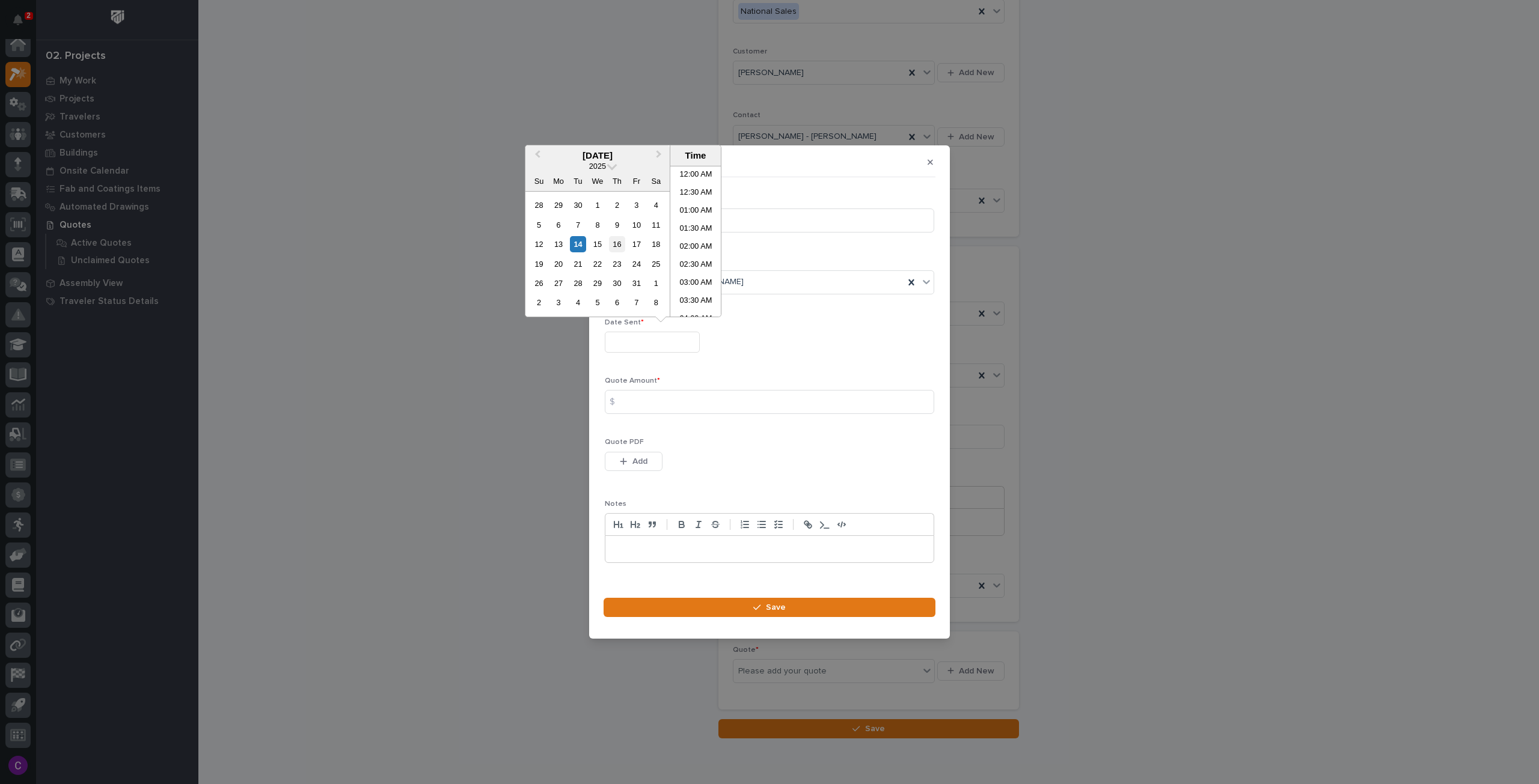
scroll to position [493, 0]
click at [572, 244] on div "14" at bounding box center [577, 244] width 16 height 16
type input "**********"
click at [686, 404] on input at bounding box center [769, 402] width 330 height 24
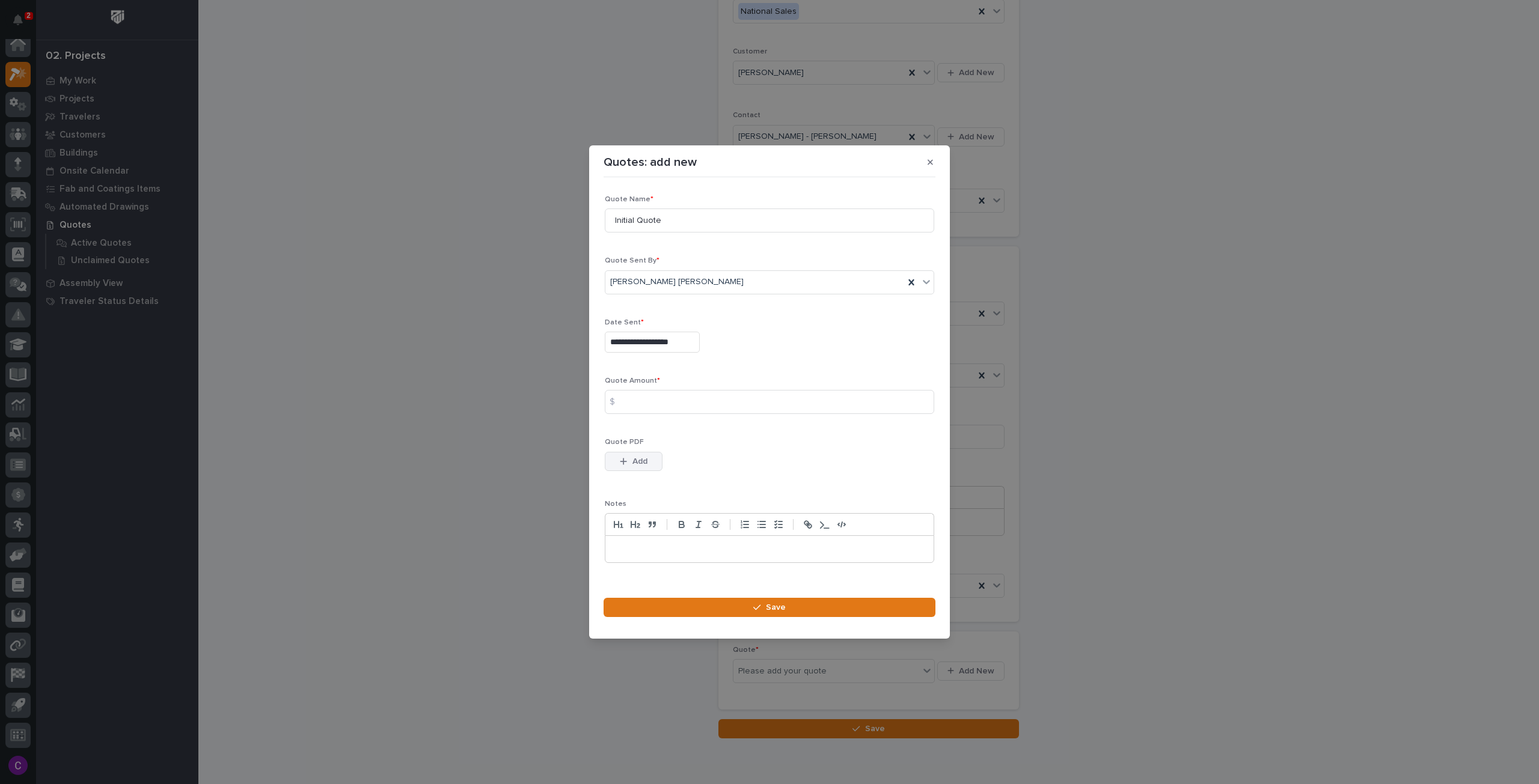
drag, startPoint x: 617, startPoint y: 452, endPoint x: 620, endPoint y: 458, distance: 6.7
click at [617, 452] on button "Add" at bounding box center [633, 461] width 58 height 19
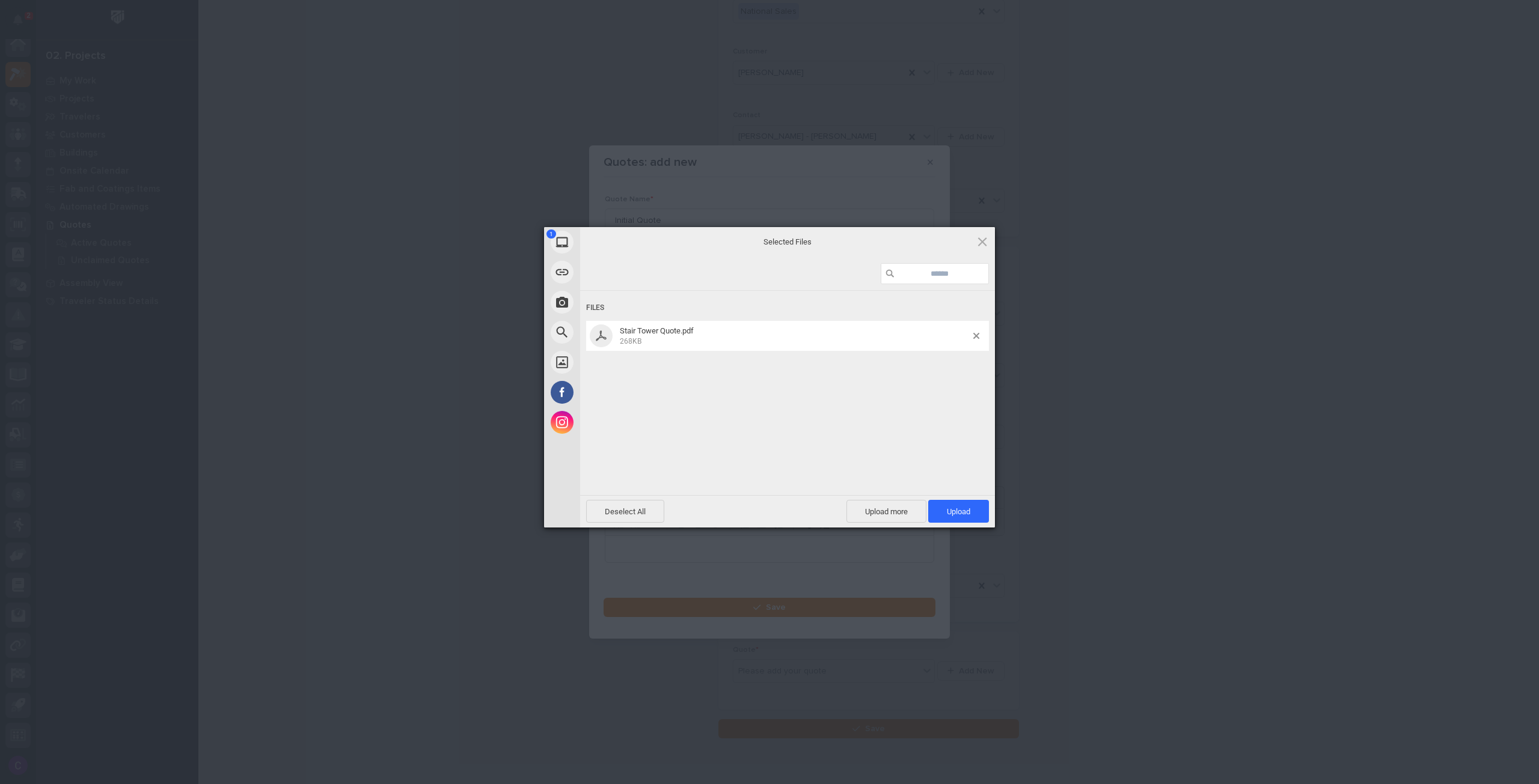
click at [973, 525] on div "Deselect All Upload more Upload 1" at bounding box center [787, 511] width 415 height 33
click at [958, 508] on span "Upload 1" at bounding box center [958, 512] width 24 height 9
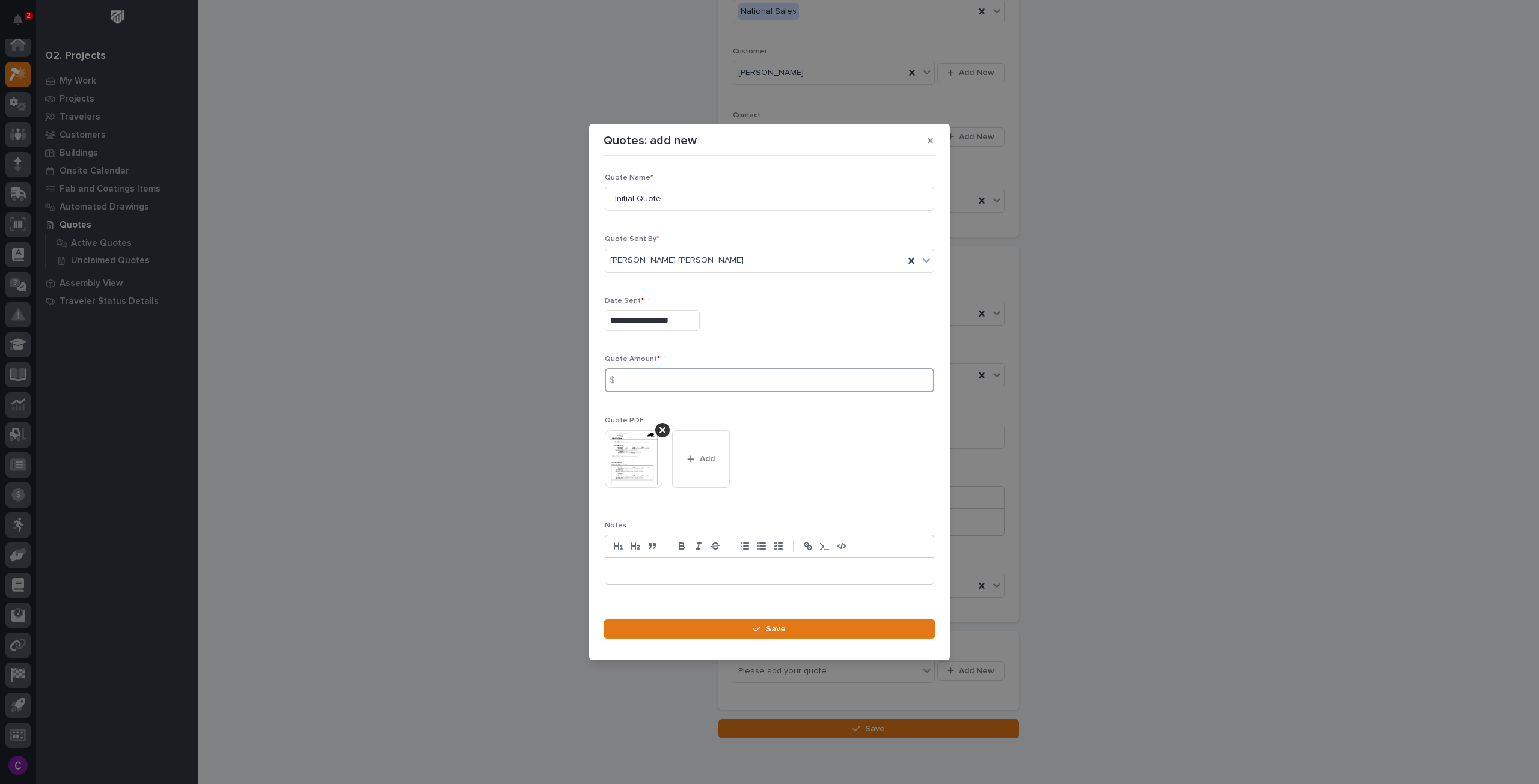
click at [817, 381] on input at bounding box center [769, 380] width 330 height 24
type input "41633"
click at [744, 638] on footer "Save" at bounding box center [769, 632] width 332 height 27
click at [733, 624] on button "Save" at bounding box center [769, 628] width 332 height 19
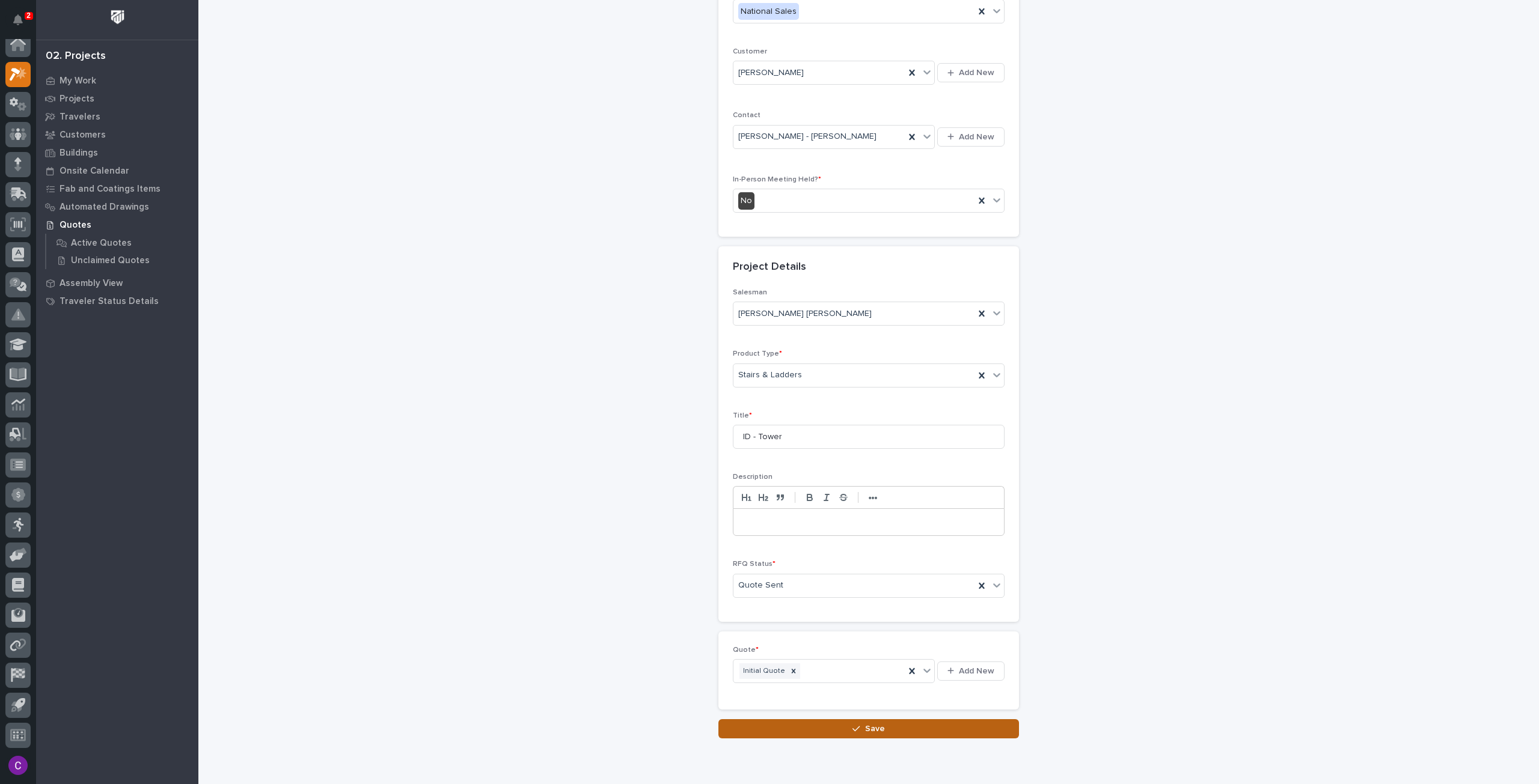
click at [806, 719] on button "Save" at bounding box center [869, 729] width 301 height 19
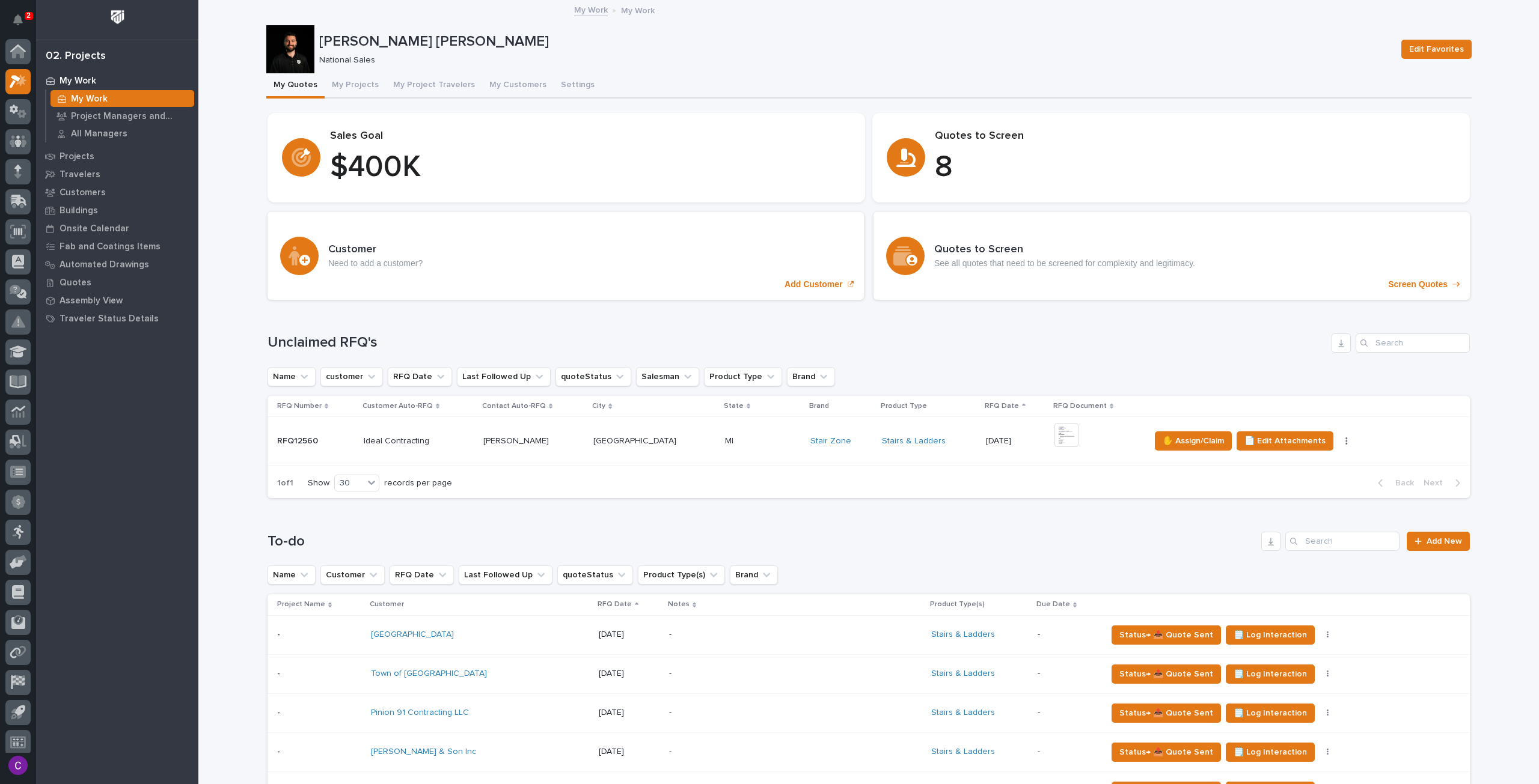
scroll to position [7, 0]
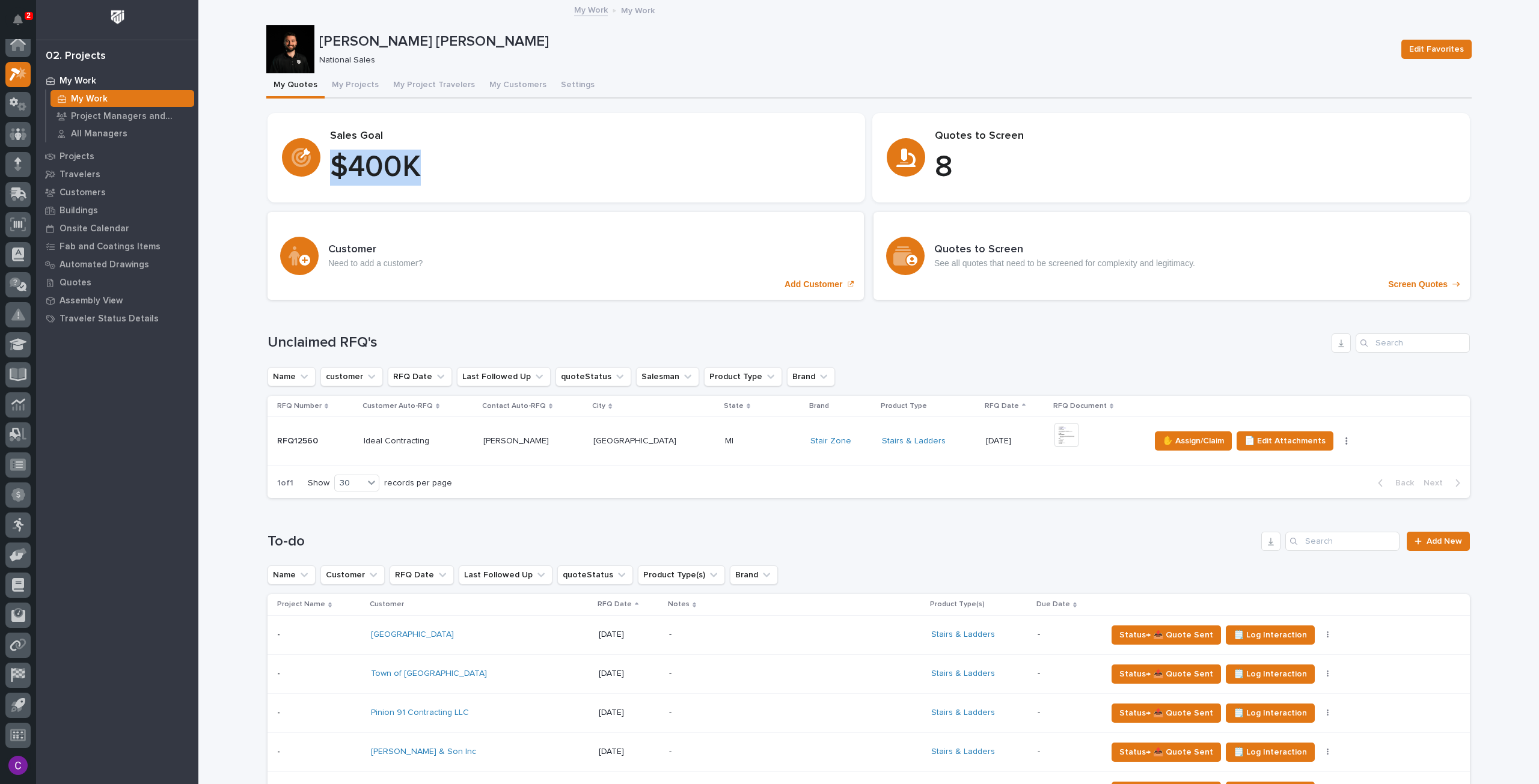
drag, startPoint x: 414, startPoint y: 156, endPoint x: 326, endPoint y: 158, distance: 88.0
click at [330, 158] on p "$ 400 K" at bounding box center [591, 167] width 521 height 36
click at [456, 165] on p "$ 400 K" at bounding box center [591, 167] width 521 height 36
